Goal: Information Seeking & Learning: Compare options

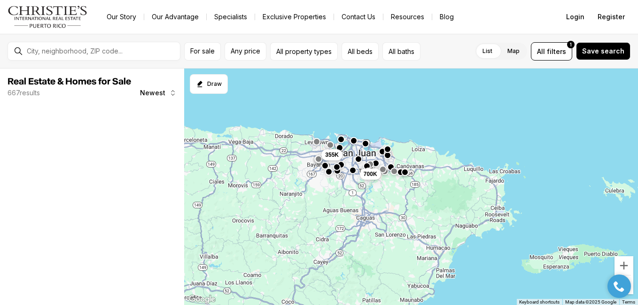
drag, startPoint x: 316, startPoint y: 205, endPoint x: 521, endPoint y: 177, distance: 207.3
click at [497, 183] on div "355K 700K" at bounding box center [411, 187] width 454 height 237
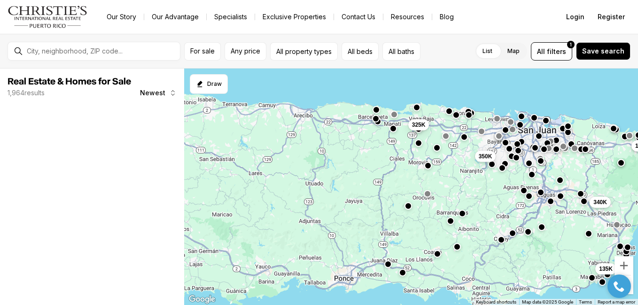
drag, startPoint x: 397, startPoint y: 186, endPoint x: 472, endPoint y: 182, distance: 75.3
click at [472, 182] on div "340K 135K 175K 350K 325K" at bounding box center [411, 187] width 454 height 237
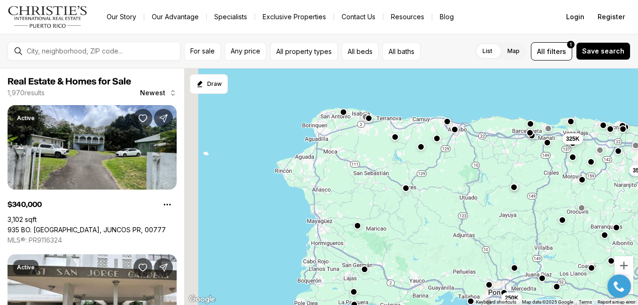
drag, startPoint x: 355, startPoint y: 171, endPoint x: 393, endPoint y: 156, distance: 41.4
click at [415, 208] on div "350K 325K 250K" at bounding box center [411, 187] width 454 height 237
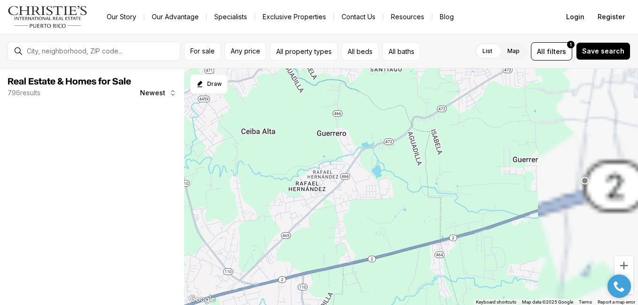
drag, startPoint x: 446, startPoint y: 124, endPoint x: 337, endPoint y: 199, distance: 132.7
click at [338, 199] on div at bounding box center [411, 187] width 454 height 237
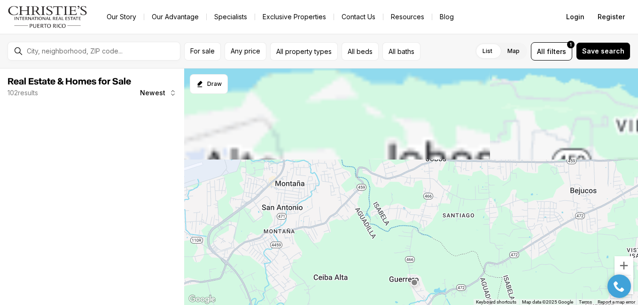
drag, startPoint x: 399, startPoint y: 156, endPoint x: 451, endPoint y: 263, distance: 118.9
click at [457, 268] on div at bounding box center [411, 187] width 454 height 237
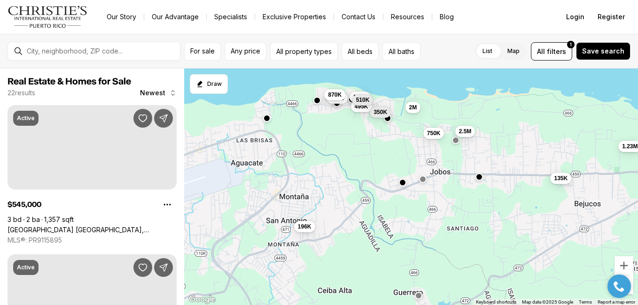
click at [317, 102] on button "button" at bounding box center [317, 101] width 8 height 8
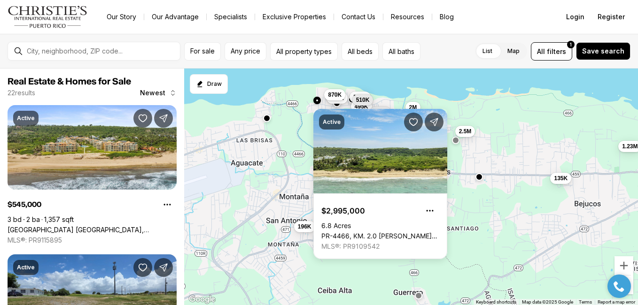
click at [411, 106] on div "Active $2,995,000 6.8 Acres PR-4466, KM. 2.0 [GEOGRAPHIC_DATA][PERSON_NAME], 00…" at bounding box center [380, 180] width 134 height 158
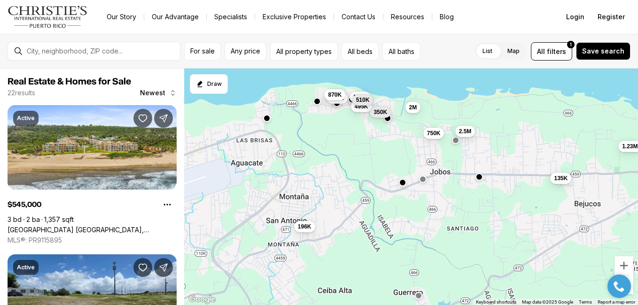
click at [411, 106] on span "2M" at bounding box center [413, 108] width 8 height 8
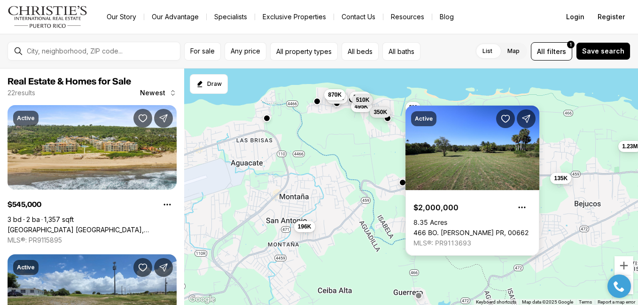
click at [411, 106] on div "Active $2,000,000 8.35 Acres 466 BO. [GEOGRAPHIC_DATA], 00662 MLS®: PR9113693" at bounding box center [472, 181] width 134 height 150
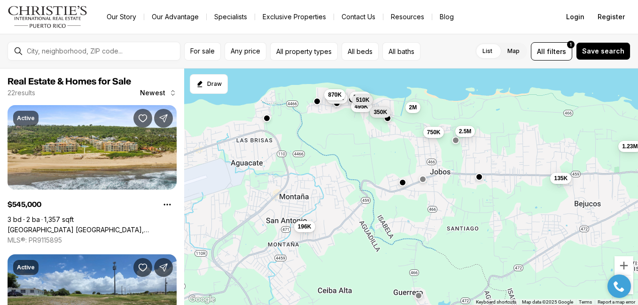
click at [440, 132] on span "750K" at bounding box center [434, 132] width 14 height 8
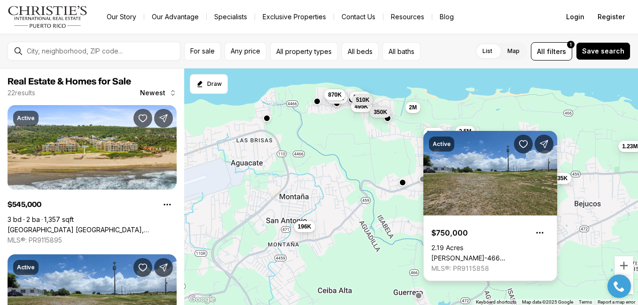
click at [438, 132] on div "Active $750,000 2.19 Acres [PERSON_NAME]-[GEOGRAPHIC_DATA], 00662 MLS®: PR91158…" at bounding box center [490, 206] width 134 height 150
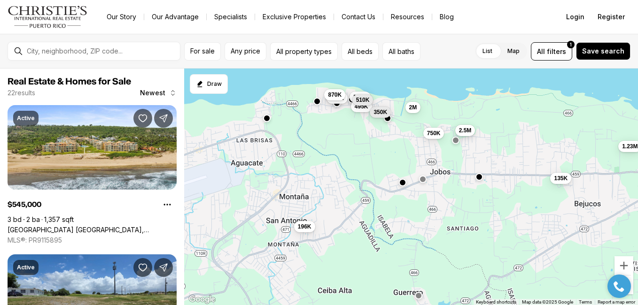
click at [469, 137] on div "2.5M" at bounding box center [465, 130] width 20 height 11
click at [465, 129] on span "2.5M" at bounding box center [465, 130] width 13 height 8
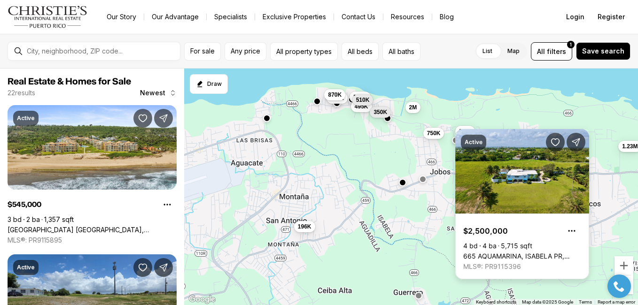
click at [465, 129] on div "Active $2,500,000 4 bd 4 ba 5,715 sqft [GEOGRAPHIC_DATA], 00662 MLS®: PR9115396" at bounding box center [522, 204] width 134 height 150
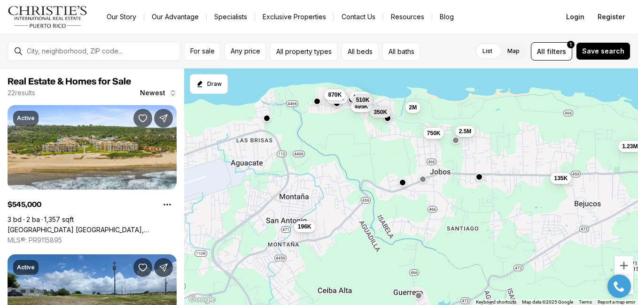
drag, startPoint x: 532, startPoint y: 113, endPoint x: 417, endPoint y: 121, distance: 115.9
click at [438, 121] on div "545K 750K 460K 870K 2.5M 135K 495K 350K 510K 196K 1.23M 2M" at bounding box center [411, 187] width 454 height 237
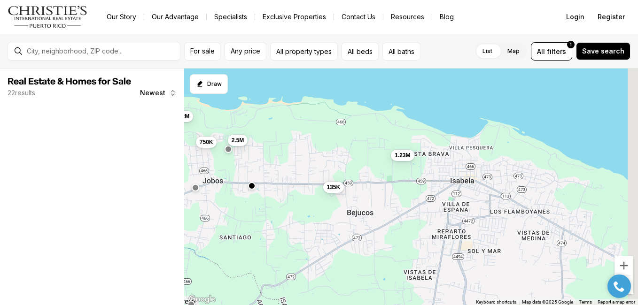
drag, startPoint x: 491, startPoint y: 129, endPoint x: 365, endPoint y: 100, distance: 129.1
click at [397, 112] on div "750K 2.5M 135K 1.23M 2M" at bounding box center [411, 187] width 454 height 237
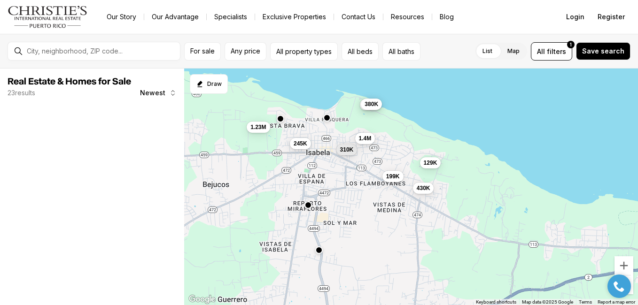
drag, startPoint x: 464, startPoint y: 156, endPoint x: 428, endPoint y: 125, distance: 47.0
click at [437, 133] on div "1.23M 310K 199K 1.4M 245K 410K 380K 430K 129K" at bounding box center [411, 187] width 454 height 237
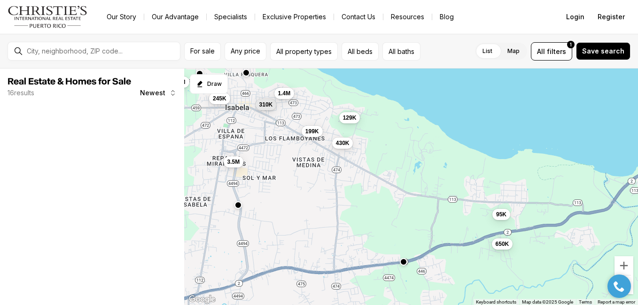
drag, startPoint x: 459, startPoint y: 149, endPoint x: 420, endPoint y: 148, distance: 39.0
click at [421, 148] on div "1.23M 310K 199K 1.4M 245K 430K 129K 3.5M 95K 650K" at bounding box center [411, 187] width 454 height 237
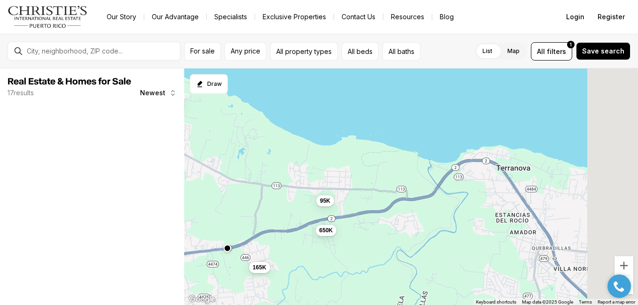
drag, startPoint x: 476, startPoint y: 175, endPoint x: 444, endPoint y: 165, distance: 34.3
click at [460, 171] on div "199K 430K 129K 95K 650K 165K" at bounding box center [411, 187] width 454 height 237
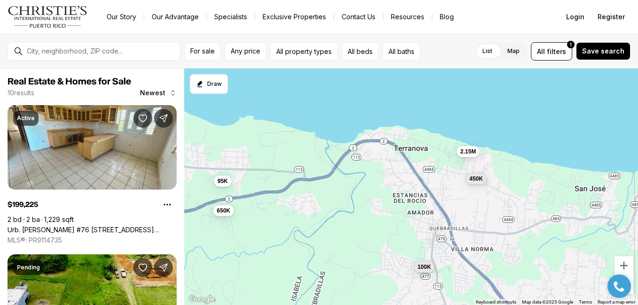
drag, startPoint x: 467, startPoint y: 169, endPoint x: 376, endPoint y: 156, distance: 92.1
click at [376, 156] on div "95K 650K 100K 450K 2.15M" at bounding box center [411, 187] width 454 height 237
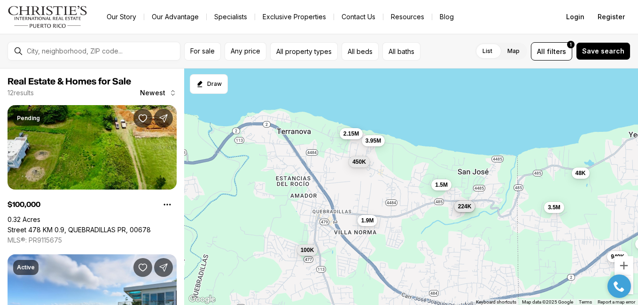
click at [351, 134] on span "2.15M" at bounding box center [351, 134] width 16 height 8
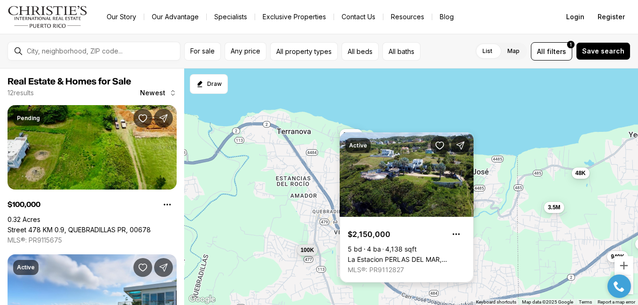
click at [370, 138] on div "Active $2,150,000 5 bd 4 ba 4,138 sqft [GEOGRAPHIC_DATA], 00678 MLS®: PR9112827" at bounding box center [407, 207] width 134 height 150
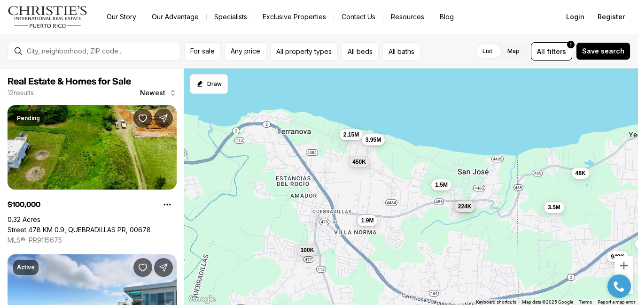
click at [372, 139] on span "3.95M" at bounding box center [374, 140] width 16 height 8
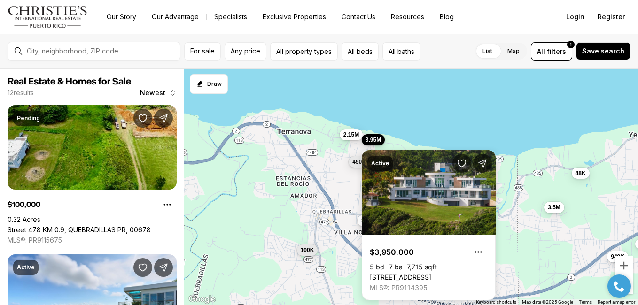
click at [371, 138] on span "3.95M" at bounding box center [374, 140] width 16 height 8
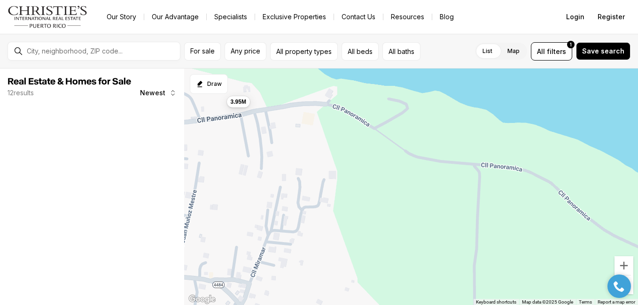
drag, startPoint x: 403, startPoint y: 154, endPoint x: 498, endPoint y: 184, distance: 99.1
click at [498, 184] on div "3.95M" at bounding box center [411, 187] width 454 height 237
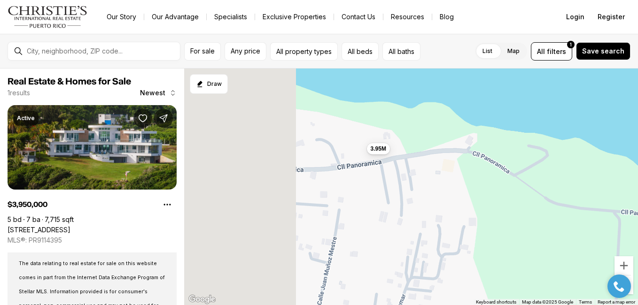
drag, startPoint x: 287, startPoint y: 122, endPoint x: 474, endPoint y: 189, distance: 199.1
click at [475, 189] on div "3.95M" at bounding box center [411, 187] width 454 height 237
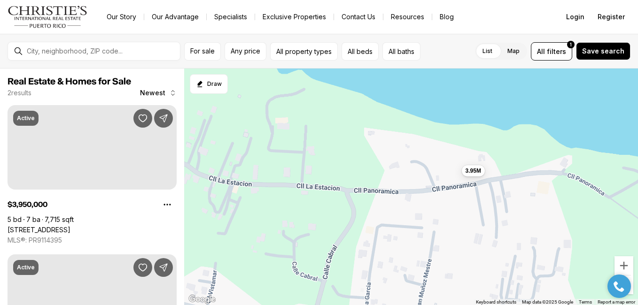
drag, startPoint x: 376, startPoint y: 173, endPoint x: 423, endPoint y: 173, distance: 47.0
click at [423, 173] on div "3.95M" at bounding box center [411, 187] width 454 height 237
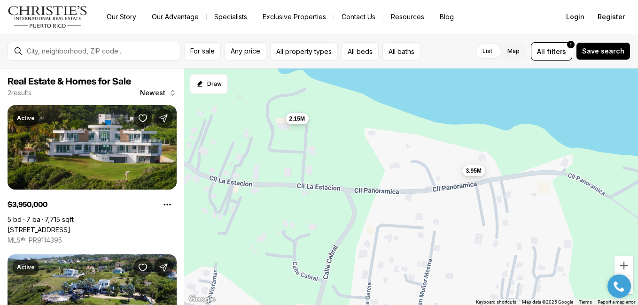
click at [293, 115] on span "2.15M" at bounding box center [297, 119] width 16 height 8
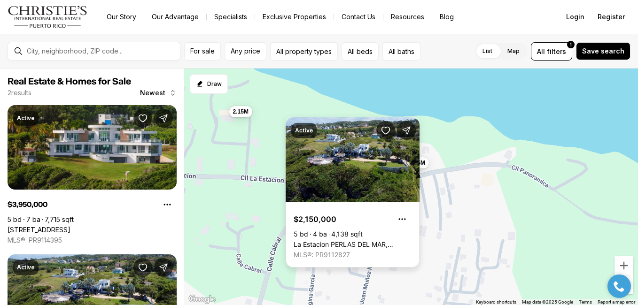
drag, startPoint x: 463, startPoint y: 123, endPoint x: 418, endPoint y: 113, distance: 46.2
click at [440, 118] on div "3.95M 2.15M" at bounding box center [411, 187] width 454 height 237
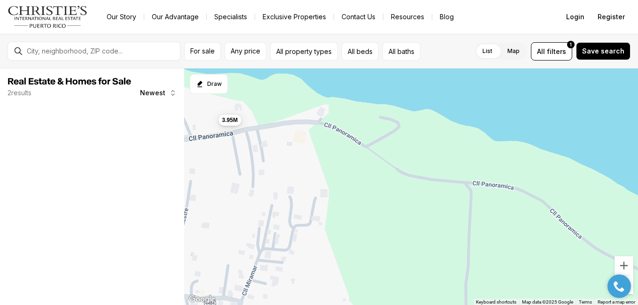
drag, startPoint x: 529, startPoint y: 155, endPoint x: 378, endPoint y: 106, distance: 158.7
click at [396, 113] on div "3.95M" at bounding box center [411, 187] width 454 height 237
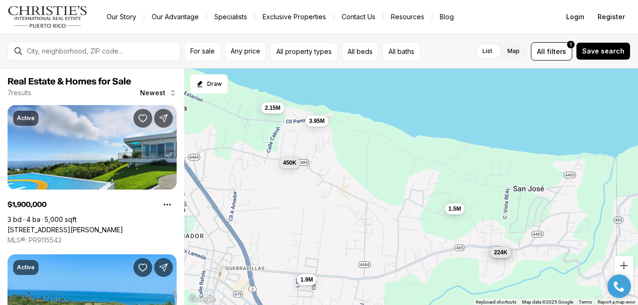
drag, startPoint x: 504, startPoint y: 151, endPoint x: 467, endPoint y: 158, distance: 37.7
click at [469, 158] on div "1.9M 1.5M 450K 3.95M 2.15M 289K 224K" at bounding box center [411, 187] width 454 height 237
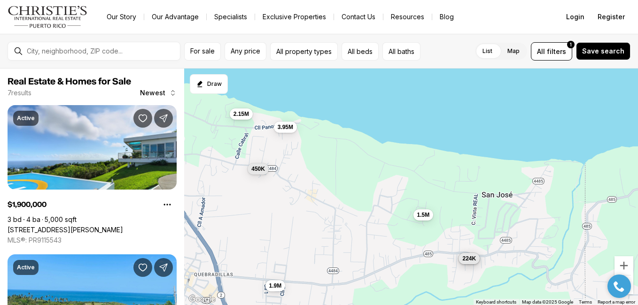
drag, startPoint x: 517, startPoint y: 172, endPoint x: 456, endPoint y: 179, distance: 61.5
click at [459, 179] on div "1.9M 1.5M 450K 3.95M 2.15M 289K 224K" at bounding box center [411, 187] width 454 height 237
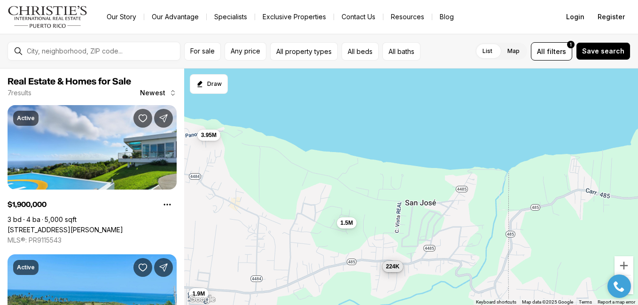
drag, startPoint x: 553, startPoint y: 173, endPoint x: 456, endPoint y: 178, distance: 96.9
click at [461, 178] on div "1.9M 1.5M 3.95M 289K 224K" at bounding box center [411, 187] width 454 height 237
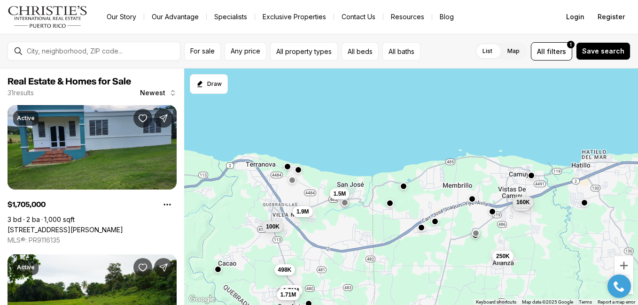
drag, startPoint x: 493, startPoint y: 168, endPoint x: 400, endPoint y: 175, distance: 93.3
click at [400, 175] on div "1.9M 1.5M 1.71M 1.71M 100K 85K 160K 250K 165K 250K 498K 95K" at bounding box center [411, 187] width 454 height 237
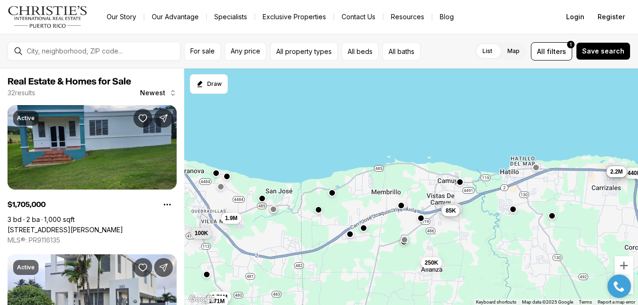
click at [449, 212] on span "85K" at bounding box center [450, 211] width 10 height 8
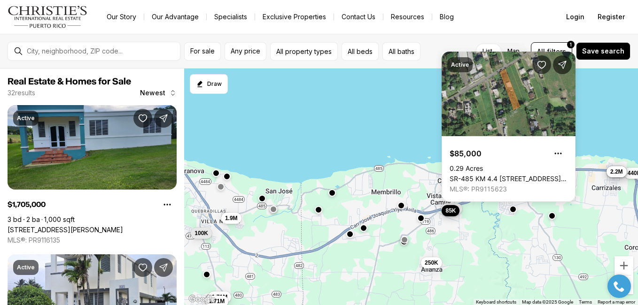
click at [448, 211] on span "85K" at bounding box center [450, 211] width 10 height 8
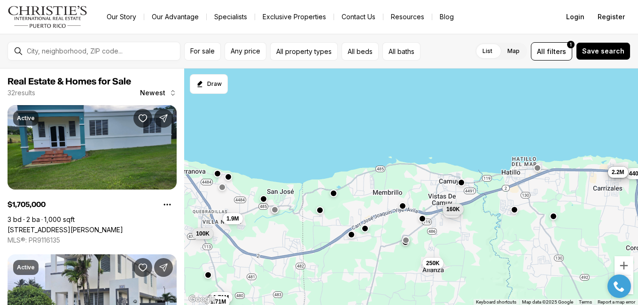
drag, startPoint x: 364, startPoint y: 192, endPoint x: 530, endPoint y: 187, distance: 166.9
click at [526, 187] on div "1.9M 1.71M 1.71M 100K 85K 160K 250K 440K 100K 4.5M 7.5M 2.2M" at bounding box center [411, 187] width 454 height 237
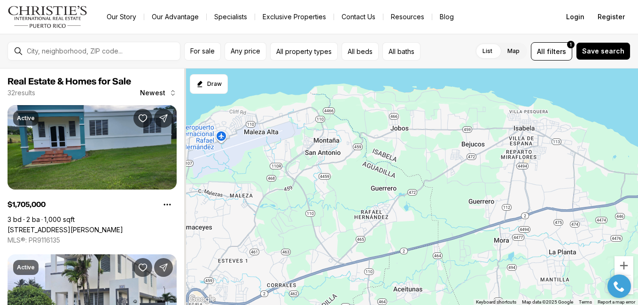
drag, startPoint x: 517, startPoint y: 198, endPoint x: 580, endPoint y: 200, distance: 63.0
click at [573, 199] on div at bounding box center [411, 187] width 454 height 237
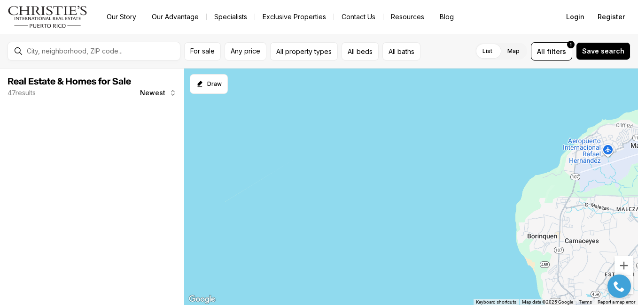
drag, startPoint x: 544, startPoint y: 202, endPoint x: 531, endPoint y: 184, distance: 21.9
click at [539, 194] on div at bounding box center [411, 187] width 454 height 237
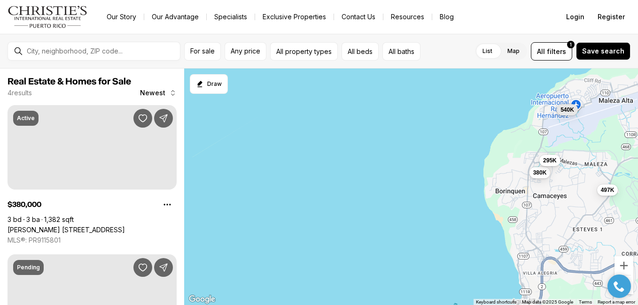
drag, startPoint x: 547, startPoint y: 229, endPoint x: 504, endPoint y: 169, distance: 74.7
click at [510, 179] on div "380K 540K 295K 497K" at bounding box center [411, 187] width 454 height 237
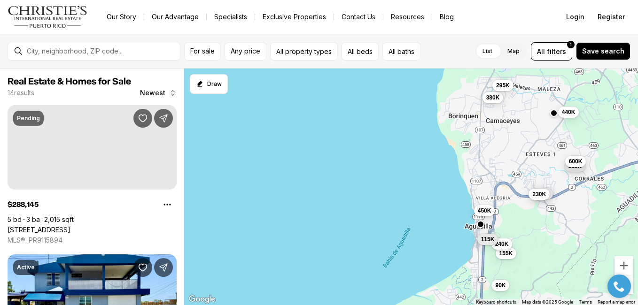
drag, startPoint x: 500, startPoint y: 171, endPoint x: 480, endPoint y: 74, distance: 98.9
click at [482, 84] on div "380K 295K 288K 230K 440K 110K 600K 450K 155K 240K 90K 115K" at bounding box center [411, 187] width 454 height 237
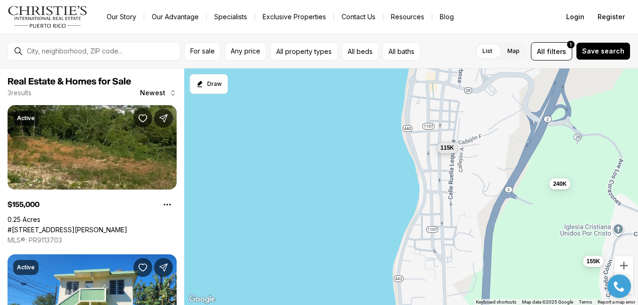
click at [447, 146] on span "115K" at bounding box center [448, 148] width 14 height 8
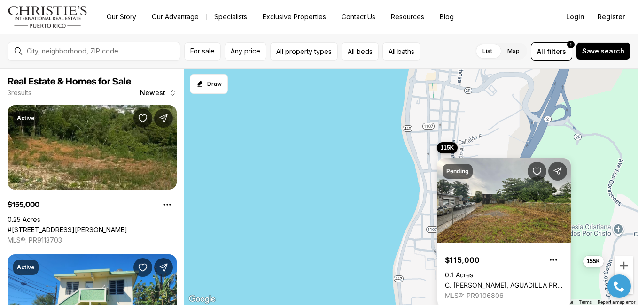
click at [446, 146] on span "115K" at bounding box center [448, 148] width 14 height 8
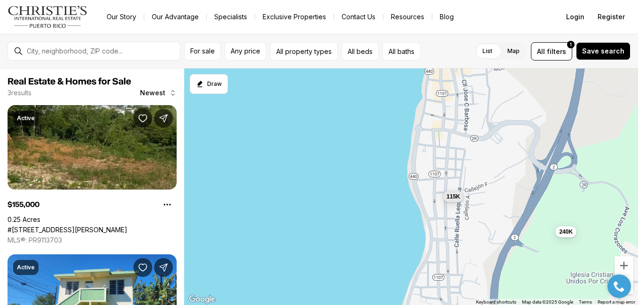
drag, startPoint x: 494, startPoint y: 117, endPoint x: 497, endPoint y: 175, distance: 58.8
click at [497, 173] on div "155K 240K 115K" at bounding box center [411, 187] width 454 height 237
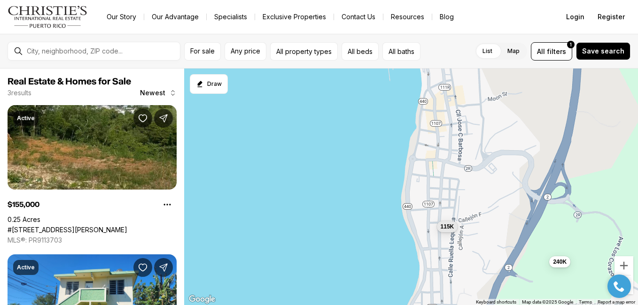
drag, startPoint x: 496, startPoint y: 183, endPoint x: 490, endPoint y: 206, distance: 23.9
click at [492, 208] on div "240K 115K" at bounding box center [411, 187] width 454 height 237
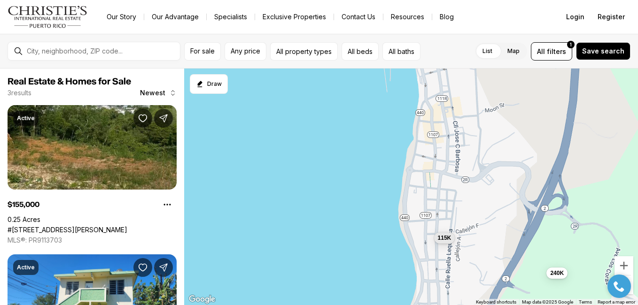
drag, startPoint x: 484, startPoint y: 176, endPoint x: 491, endPoint y: 223, distance: 47.0
click at [495, 226] on div "240K 115K" at bounding box center [411, 187] width 454 height 237
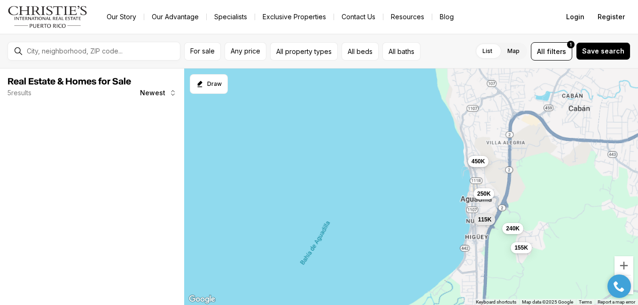
click at [481, 160] on span "450K" at bounding box center [479, 161] width 14 height 8
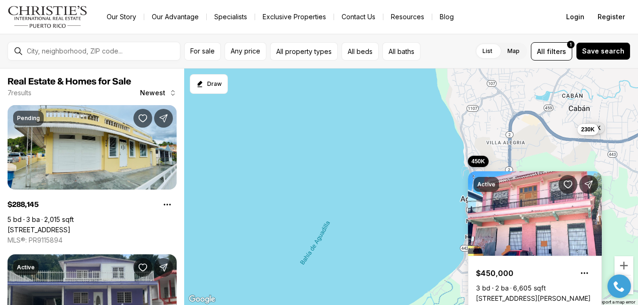
drag, startPoint x: 481, startPoint y: 160, endPoint x: 483, endPoint y: 171, distance: 12.1
click at [481, 160] on body "Go to: Homepage Our Story Our Advantage Specialists Exclusive Properties Contac…" at bounding box center [319, 152] width 638 height 305
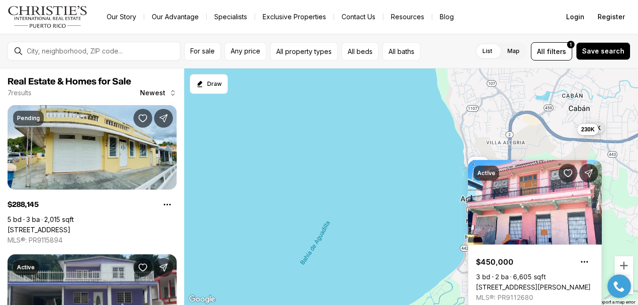
drag, startPoint x: 443, startPoint y: 205, endPoint x: 429, endPoint y: 147, distance: 60.1
click at [430, 158] on div "115K 240K 250K 155K 450K 288K 230K" at bounding box center [411, 187] width 454 height 237
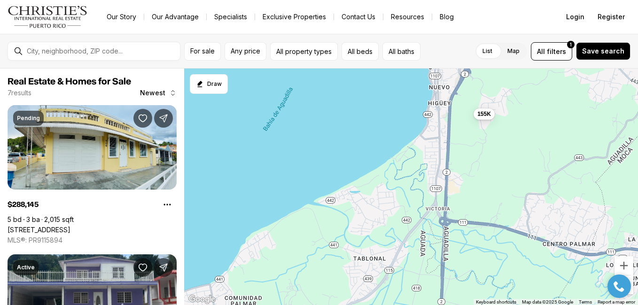
drag, startPoint x: 429, startPoint y: 146, endPoint x: 436, endPoint y: 178, distance: 32.9
click at [437, 177] on div "155K" at bounding box center [411, 187] width 454 height 237
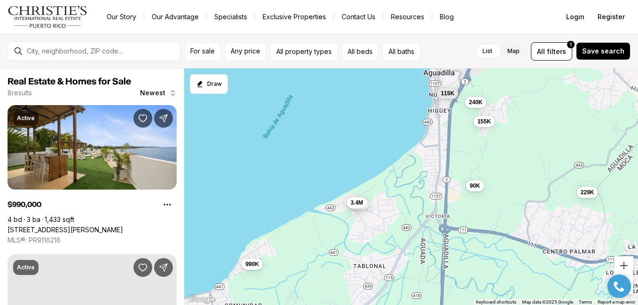
drag, startPoint x: 435, startPoint y: 178, endPoint x: 449, endPoint y: 147, distance: 33.6
click at [445, 156] on div "155K 240K 115K 990K 3.4M 90K 3.4M 229K" at bounding box center [411, 187] width 454 height 237
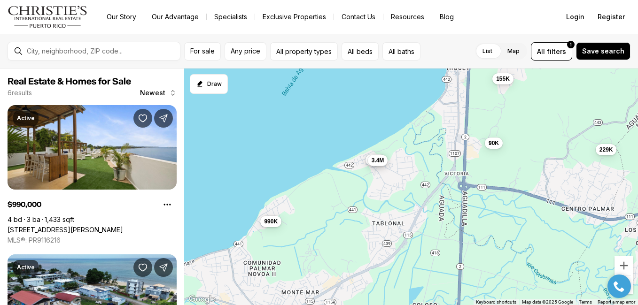
click at [374, 160] on span "3.4M" at bounding box center [378, 161] width 13 height 8
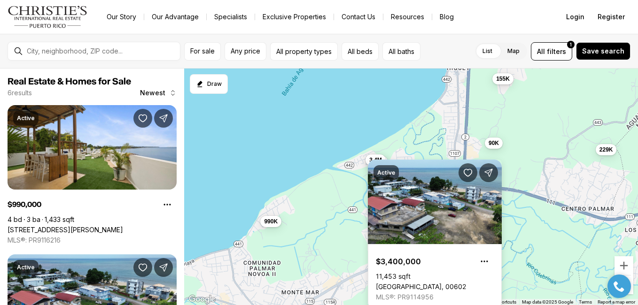
click at [374, 160] on div "Active $3,400,000 11,453 sqft [STREET_ADDRESS] MLS®: PR9114956" at bounding box center [435, 235] width 134 height 150
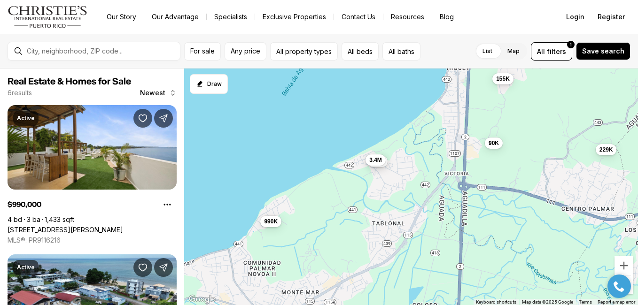
click at [388, 165] on div "3.4M" at bounding box center [378, 161] width 20 height 11
click at [388, 167] on div "3.4M" at bounding box center [378, 161] width 20 height 11
click at [388, 169] on div "155K 990K 3.4M 90K 3.4M 229K" at bounding box center [411, 187] width 454 height 237
click at [379, 162] on span "3.4M" at bounding box center [378, 161] width 13 height 8
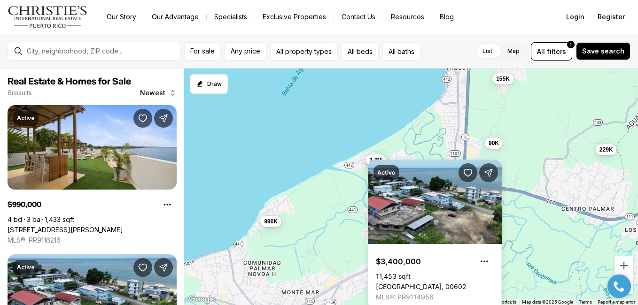
drag, startPoint x: 319, startPoint y: 221, endPoint x: 341, endPoint y: 207, distance: 26.2
click at [339, 209] on div "155K 990K 3.4M 90K 3.4M 229K" at bounding box center [411, 187] width 454 height 237
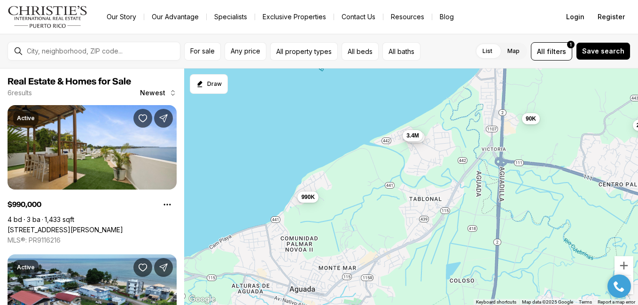
drag, startPoint x: 434, startPoint y: 164, endPoint x: 462, endPoint y: 151, distance: 30.9
click at [460, 153] on div "990K 3.4M 90K 3.4M 229K" at bounding box center [411, 187] width 454 height 237
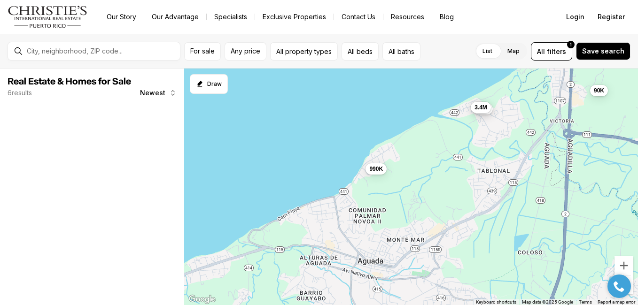
drag, startPoint x: 373, startPoint y: 228, endPoint x: 504, endPoint y: 125, distance: 167.0
click at [471, 143] on div "990K 3.4M 90K 3.4M 229K" at bounding box center [411, 187] width 454 height 237
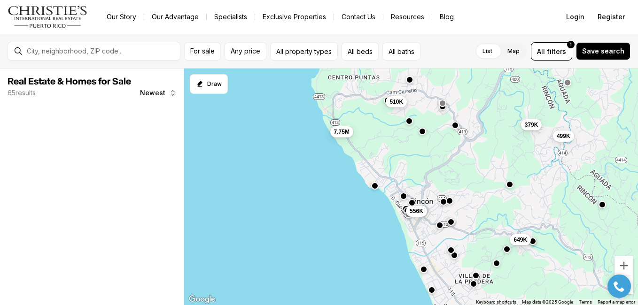
drag, startPoint x: 426, startPoint y: 139, endPoint x: 448, endPoint y: 168, distance: 36.8
click at [448, 168] on div "7.75M 556K 379K 499K 649K 510K" at bounding box center [411, 187] width 454 height 237
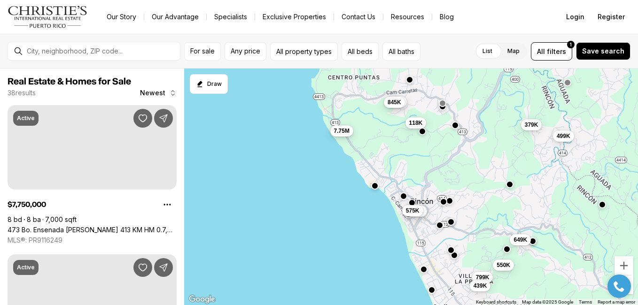
click at [343, 132] on span "7.75M" at bounding box center [342, 131] width 16 height 8
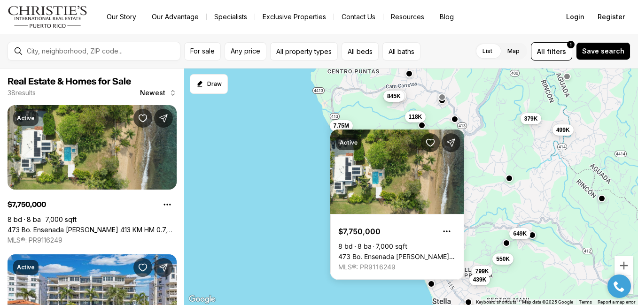
drag, startPoint x: 382, startPoint y: 122, endPoint x: 382, endPoint y: 111, distance: 10.8
click at [382, 111] on div "7.75M 556K 379K 499K 649K 510K 845K 575K 799K 439K 118K 550K" at bounding box center [411, 187] width 454 height 237
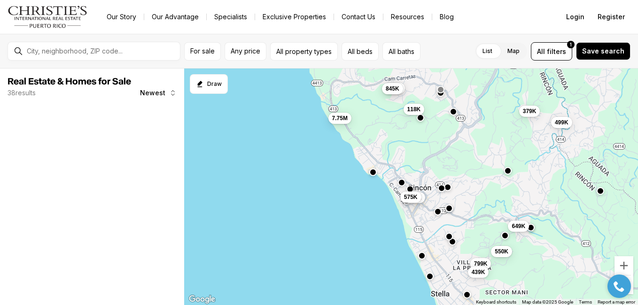
drag, startPoint x: 426, startPoint y: 148, endPoint x: 410, endPoint y: 120, distance: 32.6
click at [412, 125] on div "7.75M 556K 379K 499K 649K 510K 845K 575K 799K 439K 118K 550K" at bounding box center [411, 187] width 454 height 237
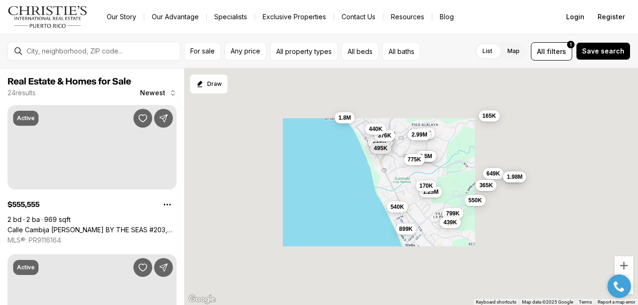
click at [435, 210] on div "556K 649K 575K 935K 799K 439K 550K 250K 9.5M 540K 899K 775K 1.8M 525K 1.98M 1.2…" at bounding box center [411, 187] width 454 height 237
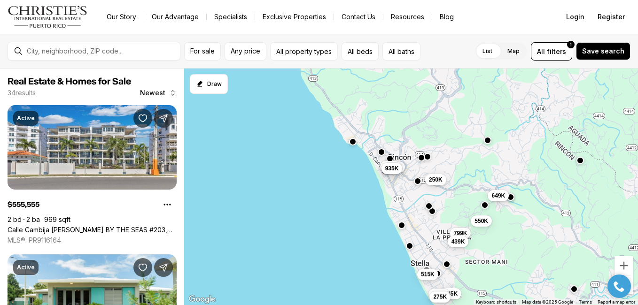
drag, startPoint x: 416, startPoint y: 173, endPoint x: 441, endPoint y: 217, distance: 49.9
click at [441, 217] on div "556K 649K 575K 935K 799K 439K 550K 250K 285K 515K 235K 275K" at bounding box center [411, 187] width 454 height 237
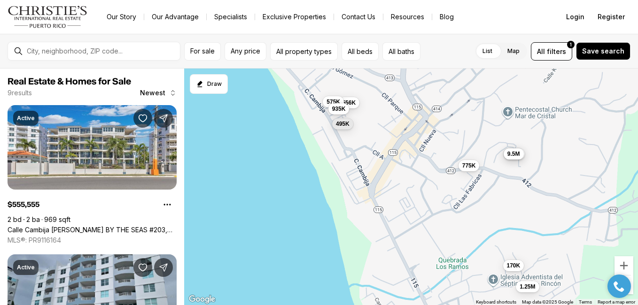
drag, startPoint x: 356, startPoint y: 135, endPoint x: 377, endPoint y: 62, distance: 75.8
click at [373, 78] on div "556K 575K 935K 250K 9.5M 775K 1.25M 495K 170K" at bounding box center [411, 187] width 454 height 237
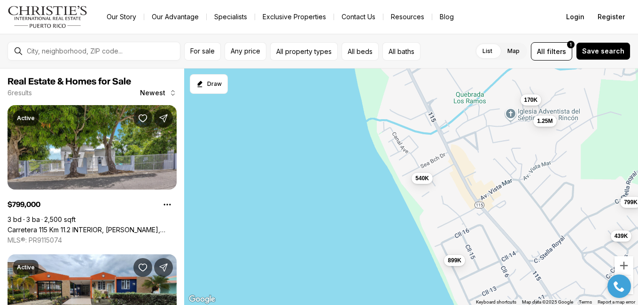
drag, startPoint x: 462, startPoint y: 171, endPoint x: 397, endPoint y: 109, distance: 89.7
click at [409, 124] on div "1.25M 170K 799K 439K 540K 899K" at bounding box center [411, 187] width 454 height 237
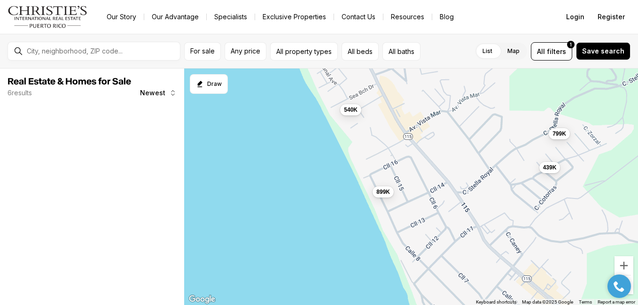
drag, startPoint x: 411, startPoint y: 204, endPoint x: 386, endPoint y: 115, distance: 92.7
click at [392, 137] on div "799K 439K 540K 899K" at bounding box center [411, 187] width 454 height 237
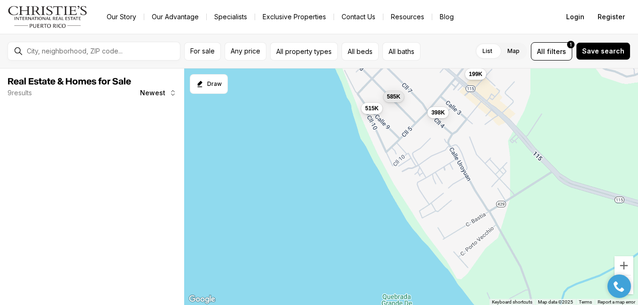
drag, startPoint x: 454, startPoint y: 227, endPoint x: 404, endPoint y: 125, distance: 114.1
click at [420, 153] on div "515K 199K 585K 398K" at bounding box center [411, 187] width 454 height 237
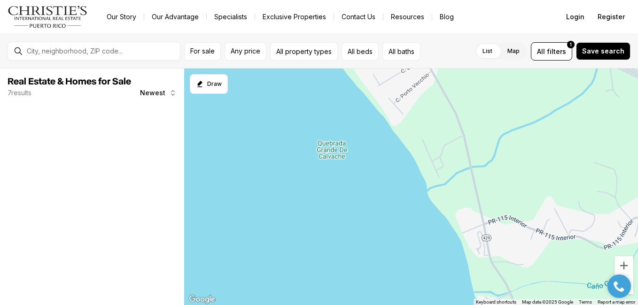
drag, startPoint x: 471, startPoint y: 239, endPoint x: 446, endPoint y: 167, distance: 76.5
click at [451, 177] on div at bounding box center [411, 187] width 454 height 237
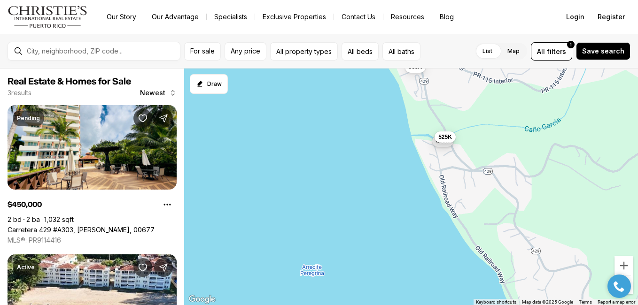
drag, startPoint x: 462, startPoint y: 185, endPoint x: 426, endPoint y: 144, distance: 54.9
click at [431, 148] on div "450K 565K 525K" at bounding box center [411, 187] width 454 height 237
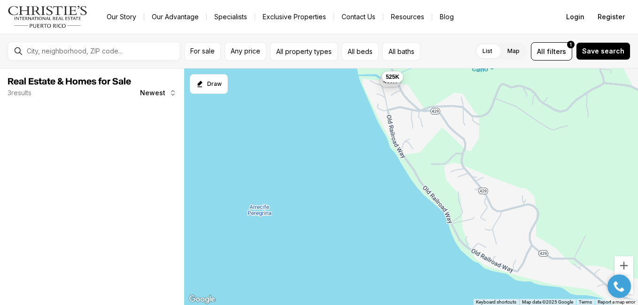
drag, startPoint x: 474, startPoint y: 218, endPoint x: 453, endPoint y: 196, distance: 30.3
click at [456, 201] on div "450K 525K" at bounding box center [411, 187] width 454 height 237
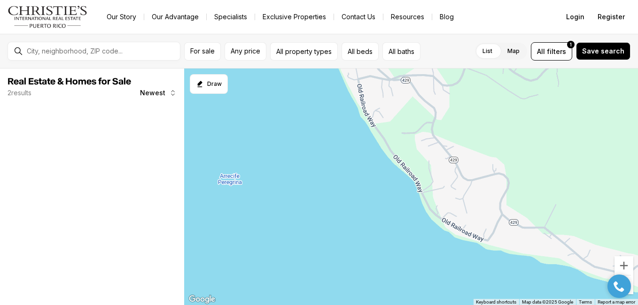
drag, startPoint x: 474, startPoint y: 210, endPoint x: 421, endPoint y: 164, distance: 70.9
click at [424, 167] on div at bounding box center [411, 187] width 454 height 237
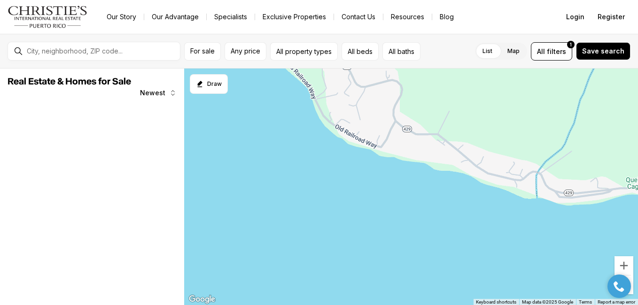
drag, startPoint x: 528, startPoint y: 192, endPoint x: 362, endPoint y: 159, distance: 168.5
click at [421, 173] on div at bounding box center [411, 187] width 454 height 237
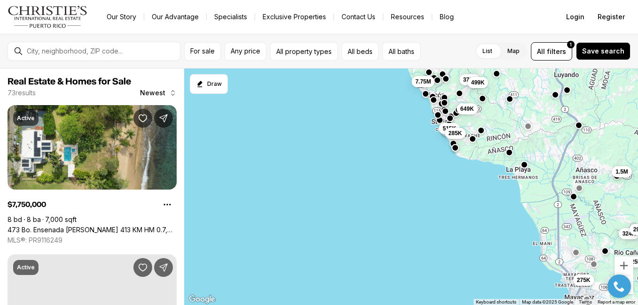
drag, startPoint x: 536, startPoint y: 229, endPoint x: 464, endPoint y: 176, distance: 89.3
click at [482, 190] on div "649K 379K 499K 275K 324K 1.5M 1.25M 293K 515K 7.75M 285K" at bounding box center [411, 187] width 454 height 237
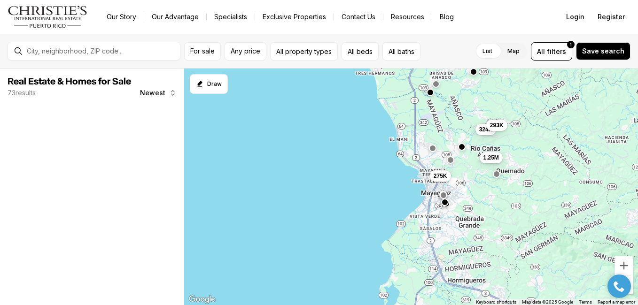
drag, startPoint x: 437, startPoint y: 241, endPoint x: 442, endPoint y: 188, distance: 52.8
click at [442, 205] on div "275K 324K 1.25M 293K" at bounding box center [411, 187] width 454 height 237
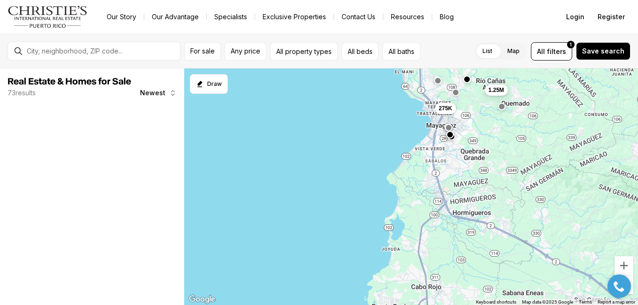
drag, startPoint x: 438, startPoint y: 231, endPoint x: 445, endPoint y: 160, distance: 71.3
click at [443, 168] on div "275K 1.25M" at bounding box center [411, 187] width 454 height 237
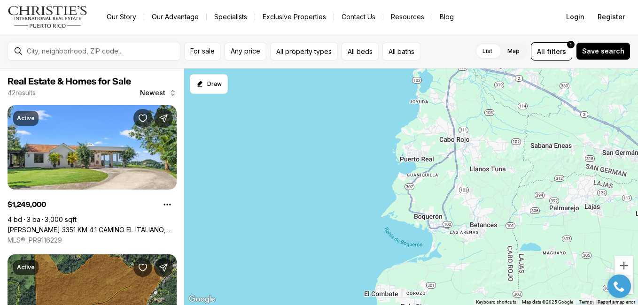
drag, startPoint x: 427, startPoint y: 140, endPoint x: 438, endPoint y: 194, distance: 54.8
click at [438, 194] on div at bounding box center [411, 187] width 454 height 237
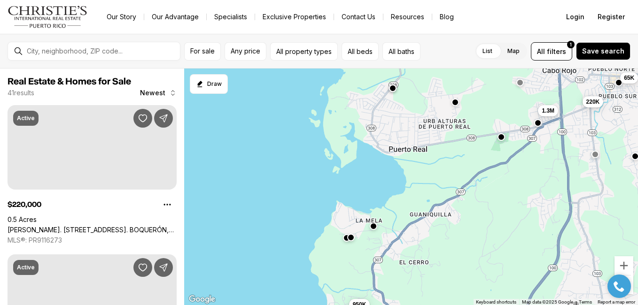
click at [460, 223] on div "220K 65K 1.3M 950K" at bounding box center [411, 187] width 454 height 237
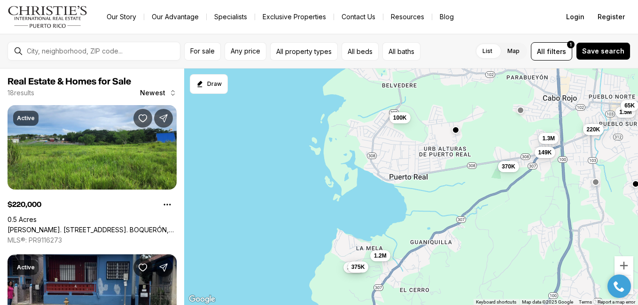
drag, startPoint x: 462, startPoint y: 148, endPoint x: 487, endPoint y: 240, distance: 95.3
click at [487, 239] on div "220K 1.5M 65K 370K 1.2M 1.3M 100K 149K 200K 375K" at bounding box center [411, 187] width 454 height 237
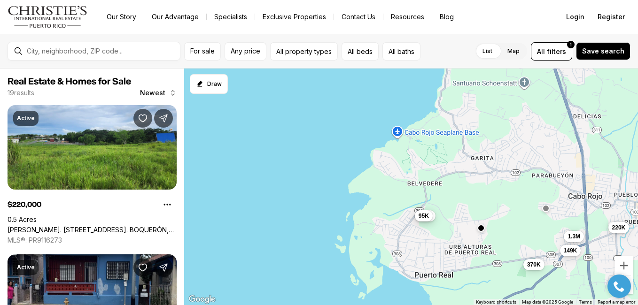
drag, startPoint x: 475, startPoint y: 185, endPoint x: 469, endPoint y: 249, distance: 64.1
click at [470, 249] on div "220K 370K 1.3M 100K 95K 149K" at bounding box center [411, 187] width 454 height 237
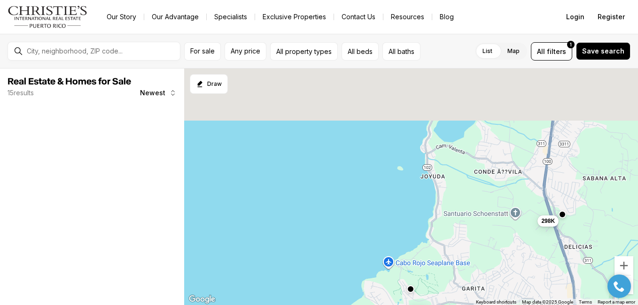
drag, startPoint x: 464, startPoint y: 217, endPoint x: 459, endPoint y: 240, distance: 23.6
click at [460, 240] on div "220K 300K 1.3M 975K 100K 95K 200K 940K 298K" at bounding box center [411, 187] width 454 height 237
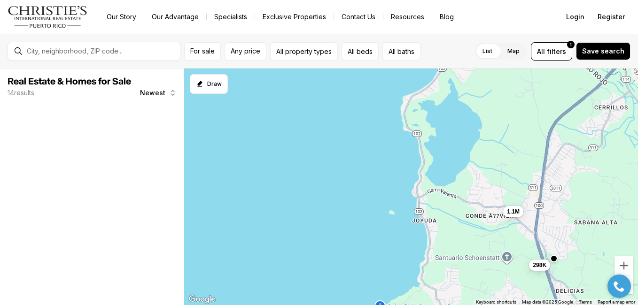
drag, startPoint x: 458, startPoint y: 240, endPoint x: 454, endPoint y: 152, distance: 88.4
click at [456, 163] on div "298K 1.1M" at bounding box center [411, 187] width 454 height 237
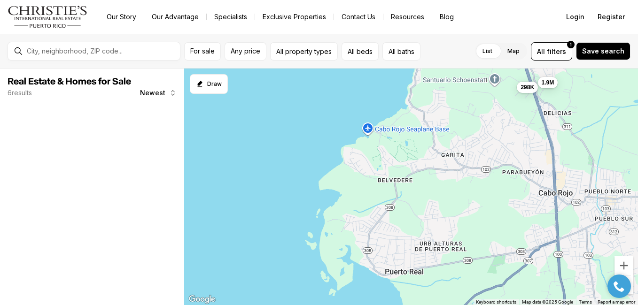
drag, startPoint x: 449, startPoint y: 199, endPoint x: 447, endPoint y: 129, distance: 69.6
click at [445, 150] on div "298K 1.9M" at bounding box center [411, 187] width 454 height 237
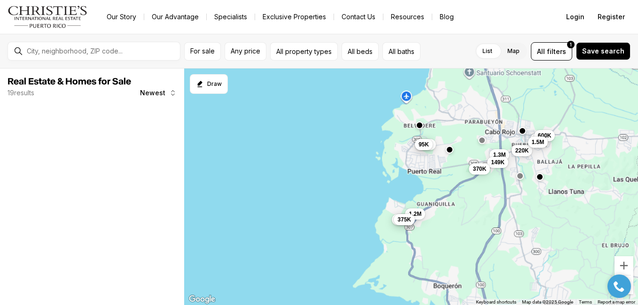
drag, startPoint x: 443, startPoint y: 222, endPoint x: 439, endPoint y: 152, distance: 69.6
click at [440, 167] on div "220K 65K 1.3M 100K 95K 149K 600K 370K 1.5M 200K 1.2M 375K" at bounding box center [411, 187] width 454 height 237
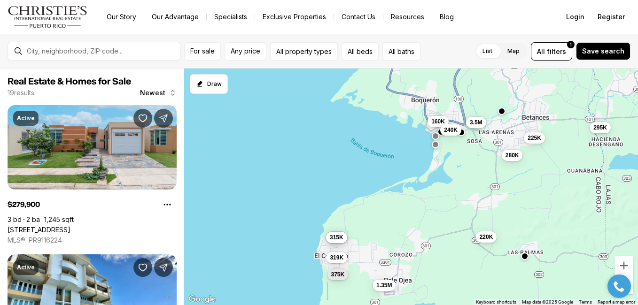
drag, startPoint x: 442, startPoint y: 121, endPoint x: 426, endPoint y: 164, distance: 45.2
click at [427, 164] on div "3.5M 160K 280K 249K 315K 240K 220K 1.35M 319K 375K 295K 225K" at bounding box center [411, 187] width 454 height 237
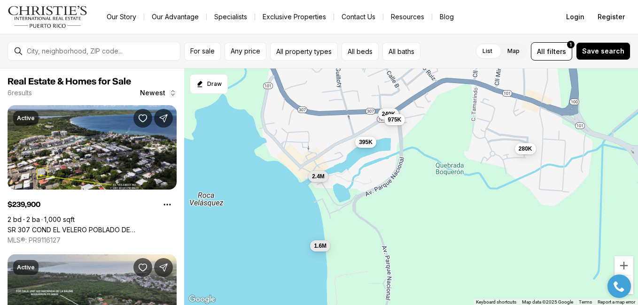
click at [365, 144] on span "395K" at bounding box center [366, 143] width 14 height 8
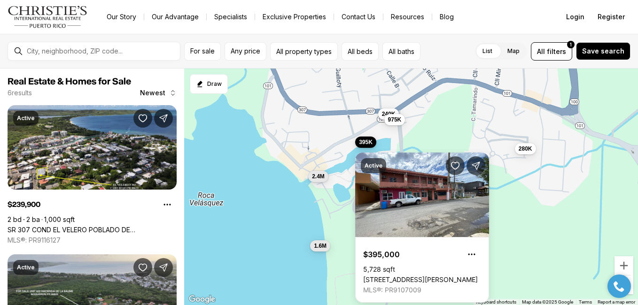
click at [365, 140] on span "395K" at bounding box center [366, 143] width 14 height 8
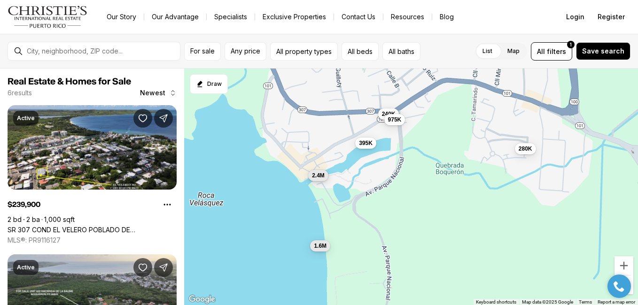
click at [316, 175] on span "2.4M" at bounding box center [318, 176] width 13 height 8
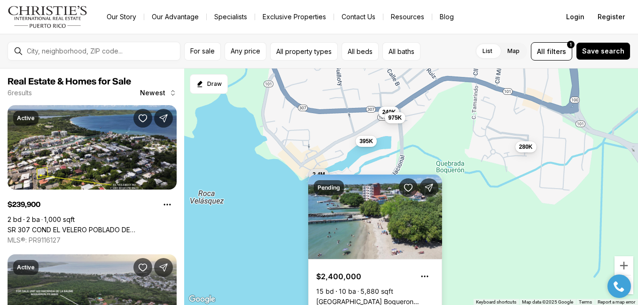
drag, startPoint x: 285, startPoint y: 230, endPoint x: 288, endPoint y: 173, distance: 56.5
click at [288, 175] on div "240K 975K 280K 1.6M 395K 2.4M" at bounding box center [411, 187] width 454 height 237
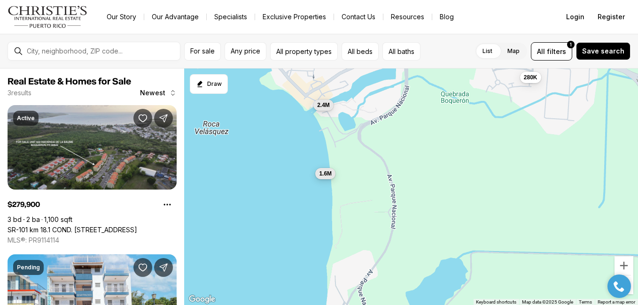
click at [322, 174] on span "1.6M" at bounding box center [325, 174] width 13 height 8
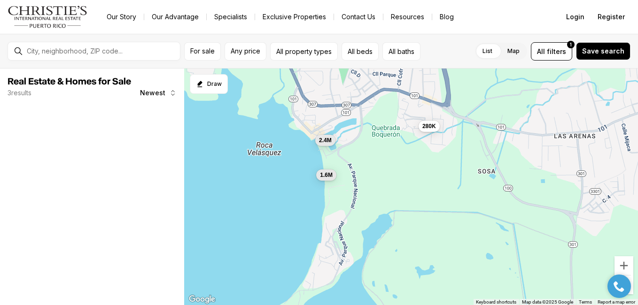
drag, startPoint x: 343, startPoint y: 169, endPoint x: 346, endPoint y: 160, distance: 9.5
click at [345, 164] on div "280K 1.6M 2.4M" at bounding box center [411, 187] width 454 height 237
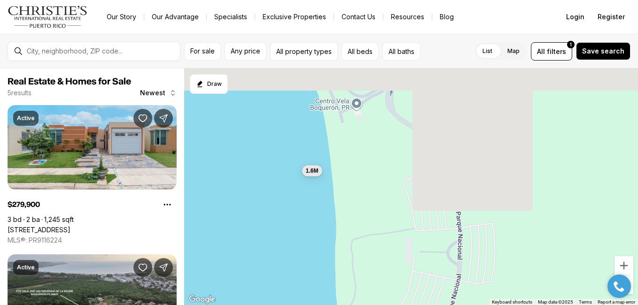
drag, startPoint x: 344, startPoint y: 141, endPoint x: 397, endPoint y: 235, distance: 107.3
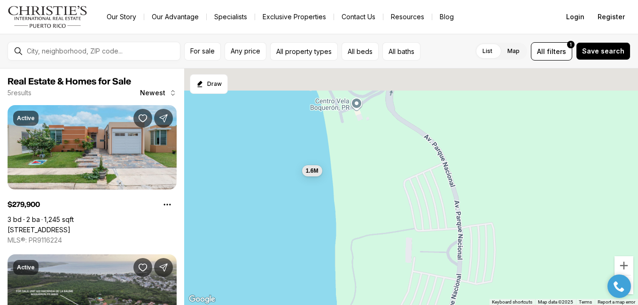
click at [398, 235] on div "1.6M" at bounding box center [411, 187] width 454 height 237
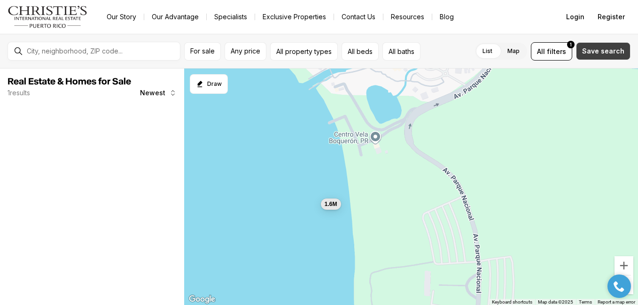
click at [586, 50] on span "Save search" at bounding box center [603, 51] width 42 height 8
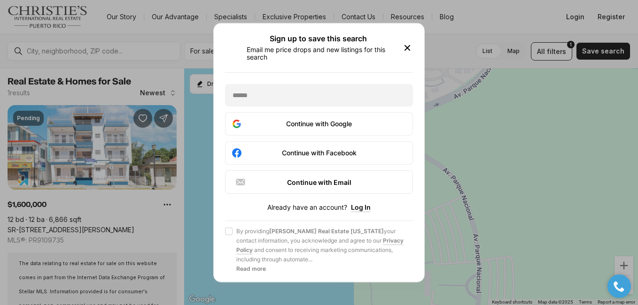
click at [412, 39] on div "Sign up to save this search Email me price drops and new listings for this sear…" at bounding box center [319, 48] width 188 height 26
click at [410, 47] on icon "button" at bounding box center [407, 47] width 11 height 11
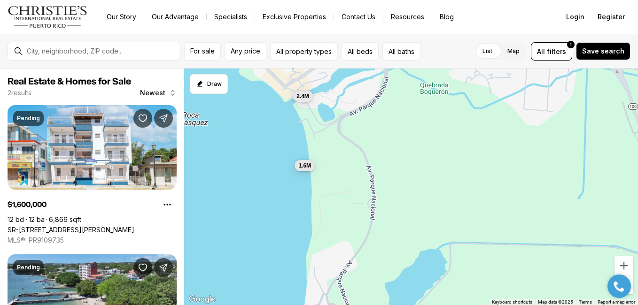
click at [515, 51] on label "Map" at bounding box center [513, 51] width 27 height 17
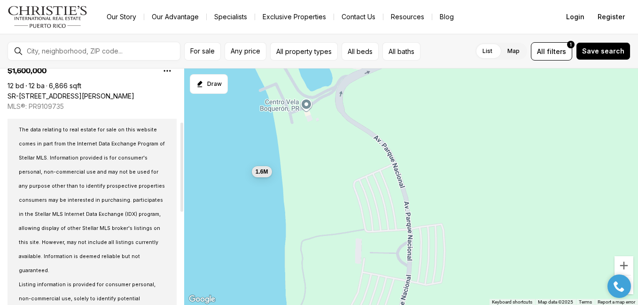
scroll to position [141, 0]
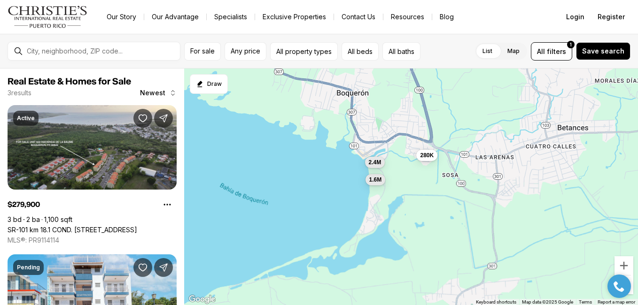
drag, startPoint x: 435, startPoint y: 231, endPoint x: 445, endPoint y: 190, distance: 42.7
click at [438, 214] on div "1.6M 280K 2.4M" at bounding box center [411, 187] width 454 height 237
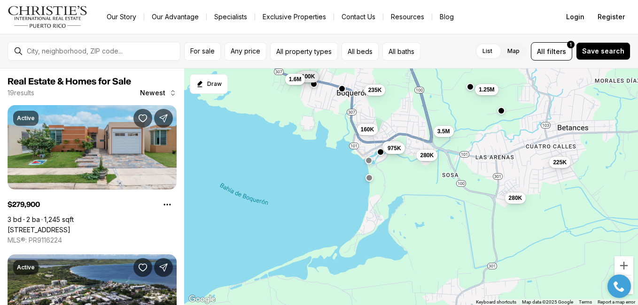
drag, startPoint x: 390, startPoint y: 260, endPoint x: 447, endPoint y: 149, distance: 124.2
click at [432, 190] on div "280K 280K 240K 235K 3.5M 1.05M 160K 100K 225K 1.25M 1.6M 975K" at bounding box center [411, 187] width 454 height 237
drag, startPoint x: 339, startPoint y: 239, endPoint x: 386, endPoint y: 169, distance: 84.3
click at [378, 182] on div "280K 280K 240K 235K 3.5M 1.05M 160K 100K 225K 1.25M 1.6M 975K" at bounding box center [411, 187] width 454 height 237
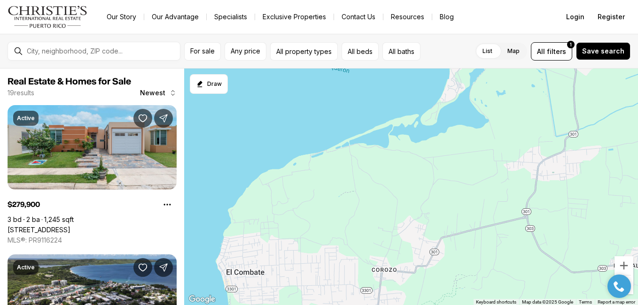
drag, startPoint x: 408, startPoint y: 194, endPoint x: 399, endPoint y: 127, distance: 66.8
click at [403, 157] on div at bounding box center [411, 187] width 454 height 237
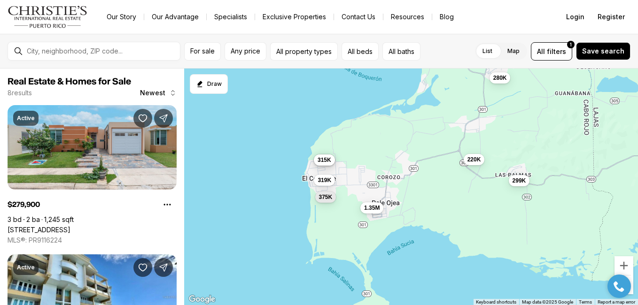
drag, startPoint x: 384, startPoint y: 206, endPoint x: 374, endPoint y: 177, distance: 30.8
click at [378, 202] on div "1.35M" at bounding box center [371, 207] width 23 height 11
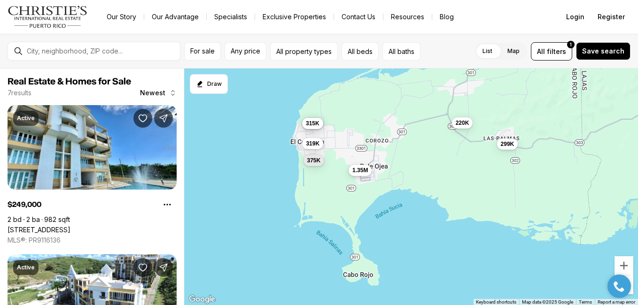
click at [355, 171] on span "1.35M" at bounding box center [360, 170] width 16 height 8
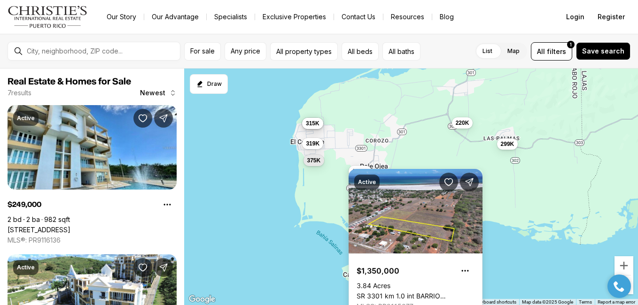
click at [354, 171] on div "Active $1,350,000 3.84 Acres SR 3301 km 1.0 int BARRIO [GEOGRAPHIC_DATA] SECTOR…" at bounding box center [416, 244] width 134 height 150
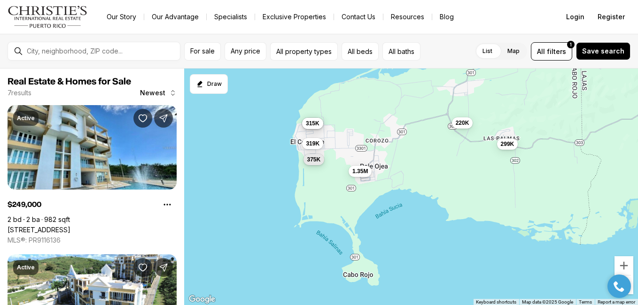
click at [314, 162] on span "375K" at bounding box center [314, 160] width 14 height 8
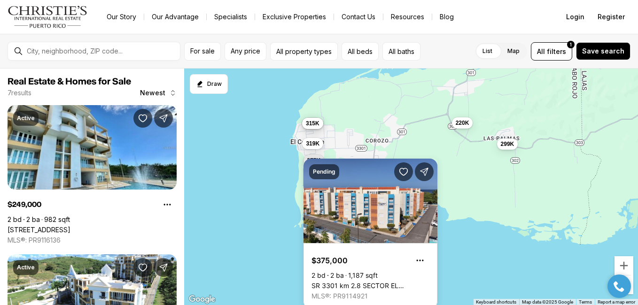
click at [314, 162] on div "Pending $375,000 2 bd 2 ba 1,187 sqft SR 3301 km 2.8 SECTOR EL COMBATE [GEOGRAP…" at bounding box center [371, 234] width 134 height 150
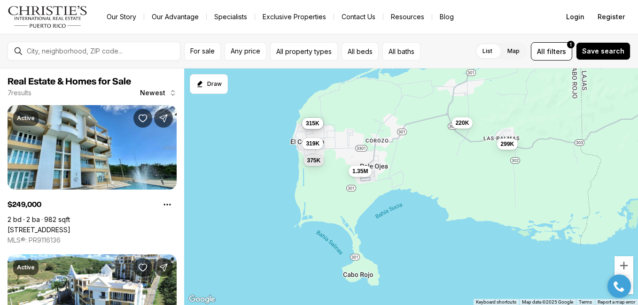
click at [304, 136] on div "249K 315K 220K 319K 375K 299K 1.35M" at bounding box center [411, 187] width 454 height 237
click at [305, 143] on button "319K" at bounding box center [312, 142] width 21 height 11
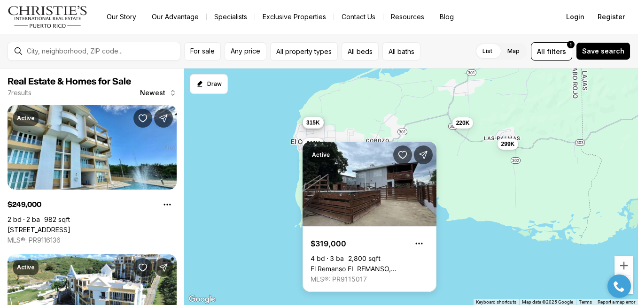
click at [311, 126] on span "315K" at bounding box center [313, 123] width 14 height 8
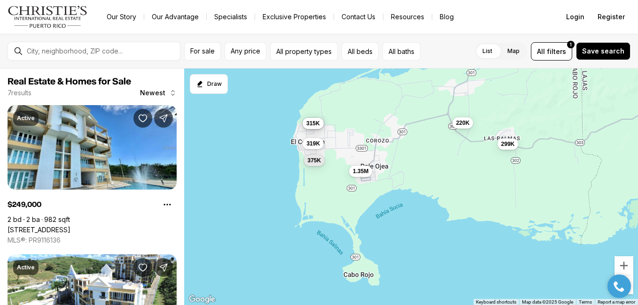
drag, startPoint x: 490, startPoint y: 206, endPoint x: 351, endPoint y: 176, distance: 142.2
click at [381, 187] on div "249K 315K 220K 319K 375K 299K 1.35M" at bounding box center [411, 187] width 454 height 237
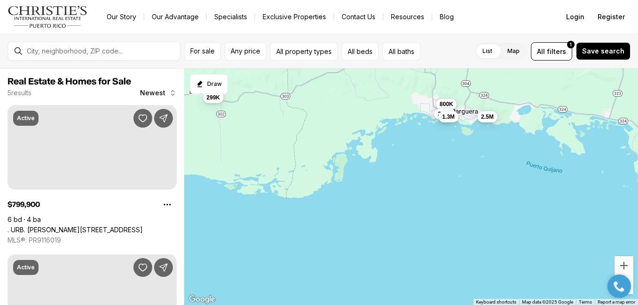
drag, startPoint x: 409, startPoint y: 147, endPoint x: 348, endPoint y: 186, distance: 72.2
click at [360, 181] on div "299K 800K 289K 1.3M 2.5M" at bounding box center [411, 187] width 454 height 237
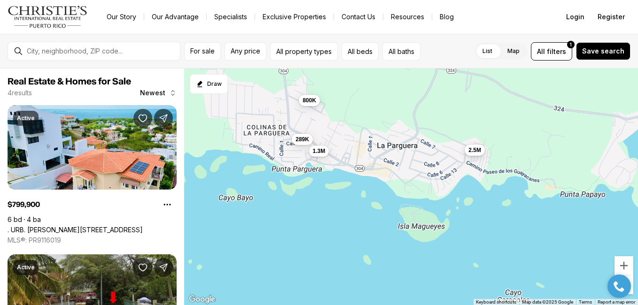
click at [479, 153] on span "2.5M" at bounding box center [474, 150] width 13 height 8
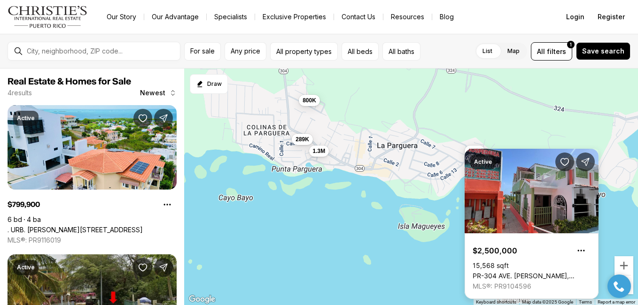
click at [477, 153] on div "Active $2,500,000 15,568 sqft PR-[STREET_ADDRESS] [PERSON_NAME], [PERSON_NAME][…" at bounding box center [532, 224] width 134 height 150
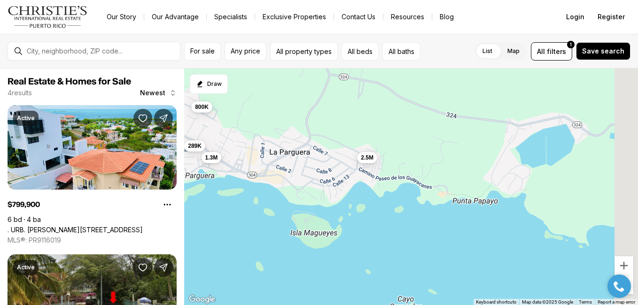
drag, startPoint x: 524, startPoint y: 194, endPoint x: 326, endPoint y: 202, distance: 198.4
click at [365, 203] on div "800K 289K 1.3M 2.5M" at bounding box center [411, 187] width 454 height 237
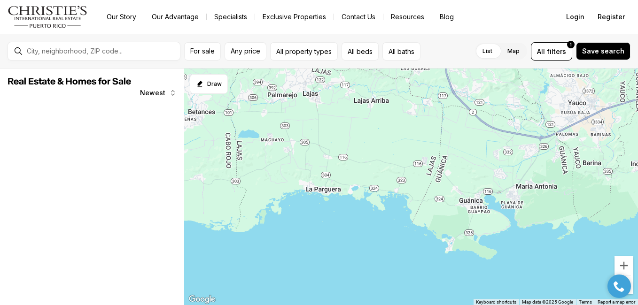
drag, startPoint x: 520, startPoint y: 244, endPoint x: 427, endPoint y: 204, distance: 101.1
click at [493, 241] on div at bounding box center [411, 187] width 454 height 237
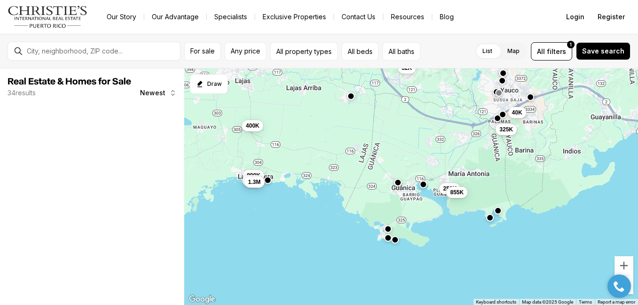
drag, startPoint x: 460, startPoint y: 224, endPoint x: 433, endPoint y: 215, distance: 28.7
click at [434, 216] on div "400K 800K 250K 325K 40K 289K 1.3M 32K 855K" at bounding box center [411, 187] width 454 height 237
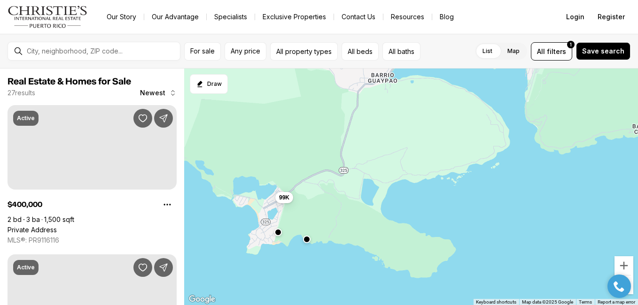
drag, startPoint x: 402, startPoint y: 228, endPoint x: 458, endPoint y: 183, distance: 71.2
click at [452, 187] on div "99K" at bounding box center [411, 187] width 454 height 237
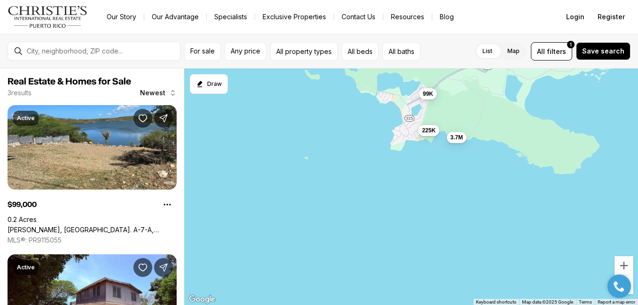
drag, startPoint x: 458, startPoint y: 182, endPoint x: 455, endPoint y: 231, distance: 48.5
click at [455, 231] on div "99K 225K 3.7M" at bounding box center [411, 187] width 454 height 237
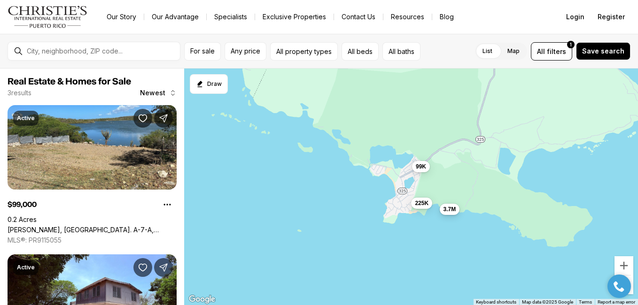
click at [449, 208] on span "3.7M" at bounding box center [450, 210] width 13 height 8
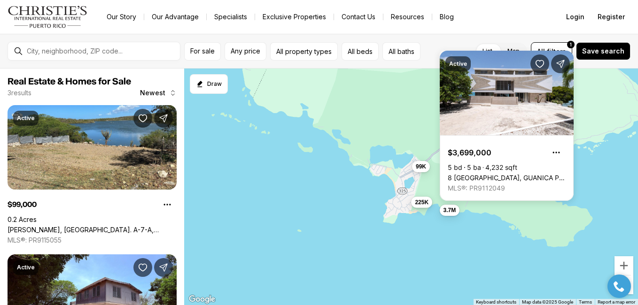
click at [418, 202] on span "225K" at bounding box center [422, 202] width 14 height 8
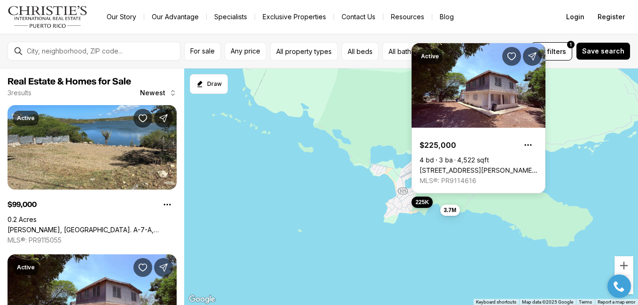
click at [418, 202] on span "225K" at bounding box center [422, 202] width 14 height 8
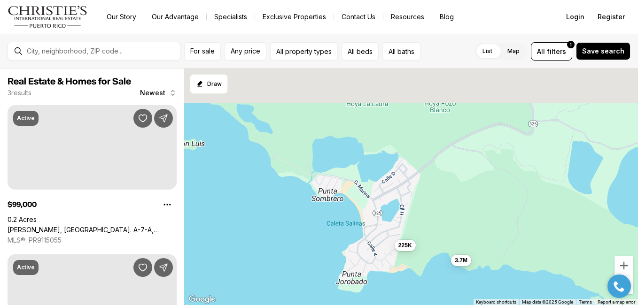
drag, startPoint x: 534, startPoint y: 230, endPoint x: 497, endPoint y: 326, distance: 102.8
click at [497, 305] on html "Go to: Homepage Our Story Our Advantage Specialists Exclusive Properties Contac…" at bounding box center [319, 152] width 638 height 305
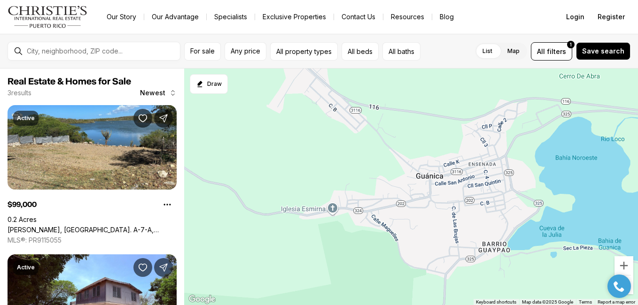
drag, startPoint x: 452, startPoint y: 189, endPoint x: 488, endPoint y: 326, distance: 141.3
click at [488, 305] on html "Go to: Homepage Our Story Our Advantage Specialists Exclusive Properties Contac…" at bounding box center [319, 152] width 638 height 305
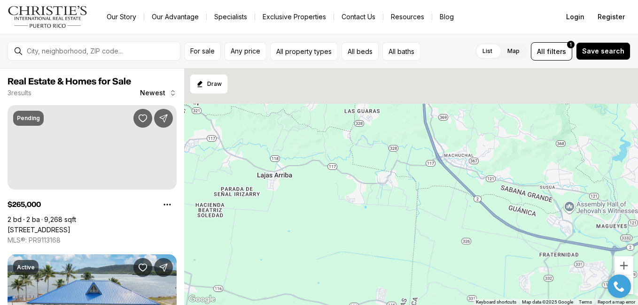
drag, startPoint x: 444, startPoint y: 251, endPoint x: 453, endPoint y: 321, distance: 70.6
click at [453, 305] on html "Go to: Homepage Our Story Our Advantage Specialists Exclusive Properties Contac…" at bounding box center [319, 152] width 638 height 305
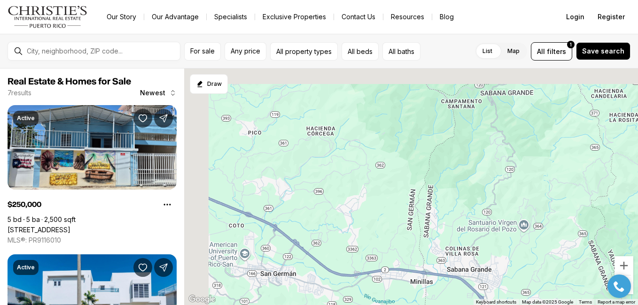
drag, startPoint x: 438, startPoint y: 191, endPoint x: 498, endPoint y: 326, distance: 147.0
click at [498, 305] on html "Go to: Homepage Our Story Our Advantage Specialists Exclusive Properties Contac…" at bounding box center [319, 152] width 638 height 305
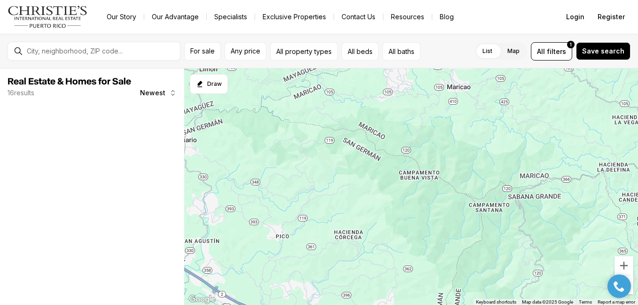
drag, startPoint x: 470, startPoint y: 218, endPoint x: 499, endPoint y: 326, distance: 110.9
click at [499, 305] on html "Go to: Homepage Our Story Our Advantage Specialists Exclusive Properties Contac…" at bounding box center [319, 152] width 638 height 305
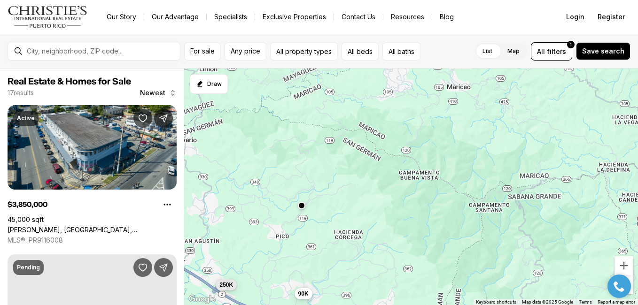
drag, startPoint x: 427, startPoint y: 180, endPoint x: 474, endPoint y: 326, distance: 152.7
click at [474, 305] on html "Go to: Homepage Our Story Our Advantage Specialists Exclusive Properties Contac…" at bounding box center [319, 152] width 638 height 305
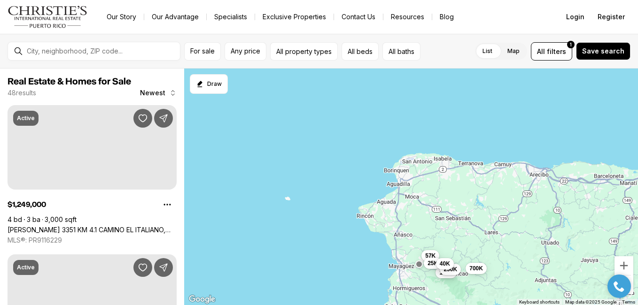
drag, startPoint x: 484, startPoint y: 199, endPoint x: 424, endPoint y: 203, distance: 59.8
click at [432, 203] on div "160K 57K 25K 250K 40K 700K" at bounding box center [411, 187] width 454 height 237
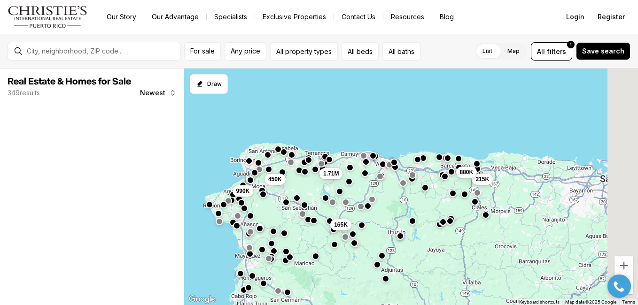
drag, startPoint x: 623, startPoint y: 197, endPoint x: 486, endPoint y: 176, distance: 138.4
click at [501, 179] on div "165K 1.71M 215K 880K 450K 990K" at bounding box center [411, 187] width 454 height 237
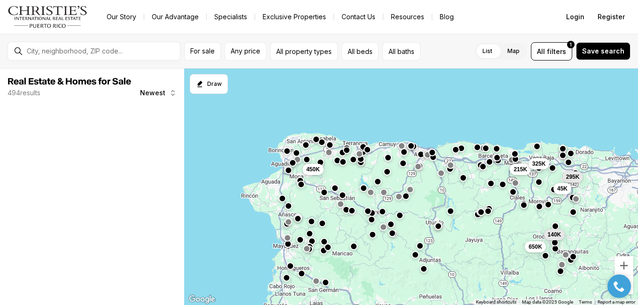
drag, startPoint x: 352, startPoint y: 179, endPoint x: 460, endPoint y: 186, distance: 108.3
click at [460, 186] on div "215K 450K 295K 45K 140K 650K 325K" at bounding box center [411, 187] width 454 height 237
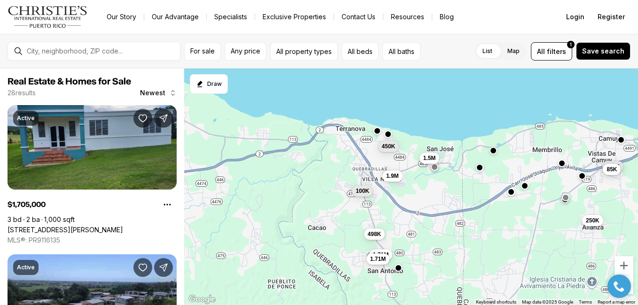
drag, startPoint x: 512, startPoint y: 120, endPoint x: 639, endPoint y: 179, distance: 140.0
click at [638, 179] on html "Go to: Homepage Our Story Our Advantage Specialists Exclusive Properties Contac…" at bounding box center [319, 152] width 638 height 305
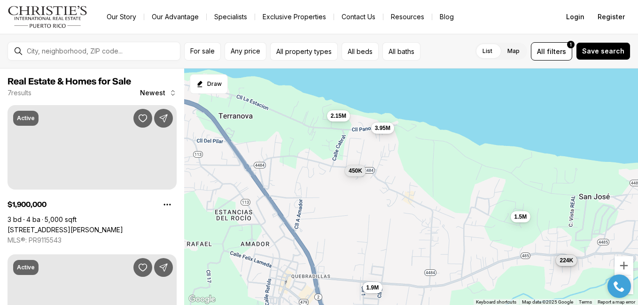
click at [389, 130] on span "3.95M" at bounding box center [383, 128] width 16 height 8
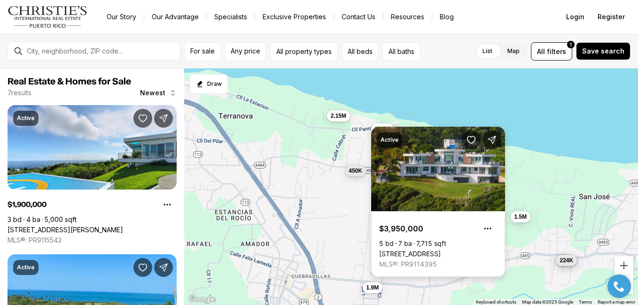
click at [388, 130] on div "Active $3,950,000 5 bd 7 ba 7,715 sqft [STREET_ADDRESS] MLS®: PR9114395" at bounding box center [438, 202] width 134 height 150
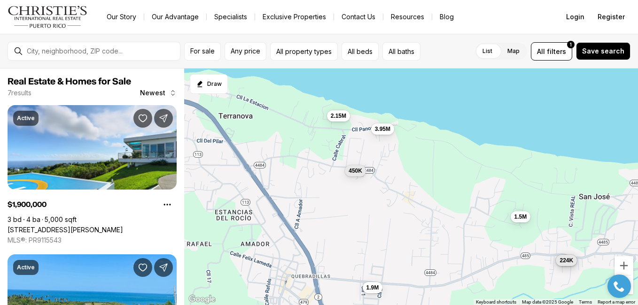
click at [344, 121] on div "2.15M" at bounding box center [338, 115] width 23 height 11
click at [337, 111] on span "2.15M" at bounding box center [339, 115] width 16 height 8
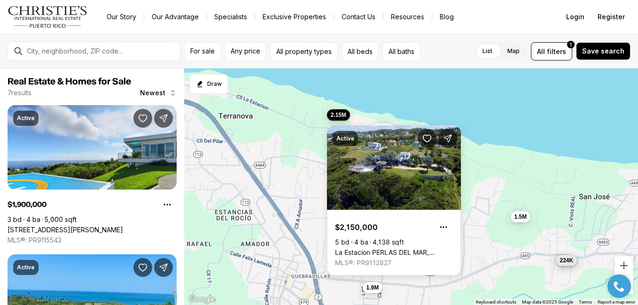
click at [337, 111] on span "2.15M" at bounding box center [339, 115] width 16 height 8
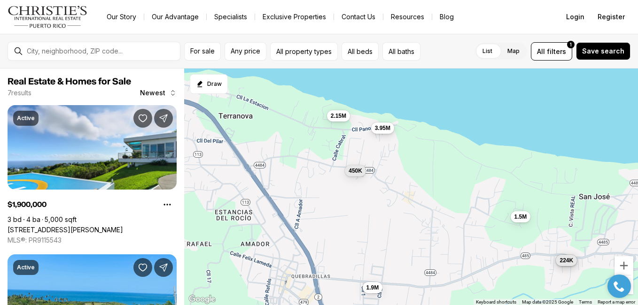
click at [387, 128] on span "3.95M" at bounding box center [383, 128] width 16 height 8
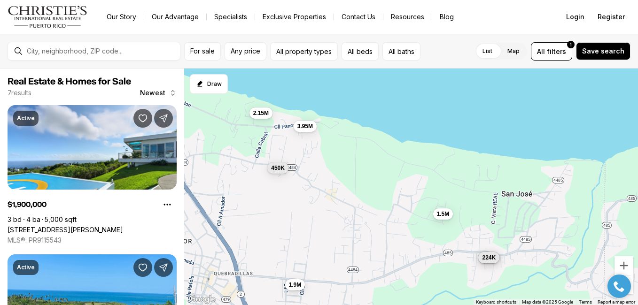
drag, startPoint x: 521, startPoint y: 121, endPoint x: 439, endPoint y: 115, distance: 82.0
click at [445, 117] on div "1.9M 450K 3.95M 1.5M 2.15M 289K 224K" at bounding box center [411, 187] width 454 height 237
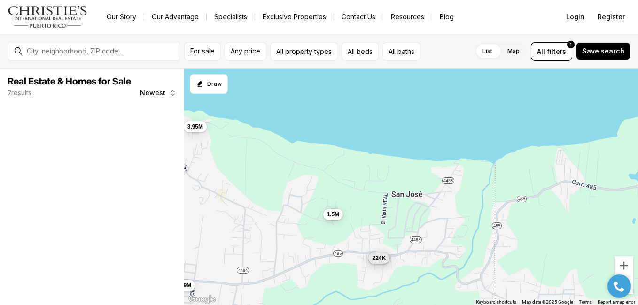
drag, startPoint x: 576, startPoint y: 144, endPoint x: 453, endPoint y: 150, distance: 122.8
click at [475, 153] on div "1.9M 450K 3.95M 1.5M 2.15M 289K 224K" at bounding box center [411, 187] width 454 height 237
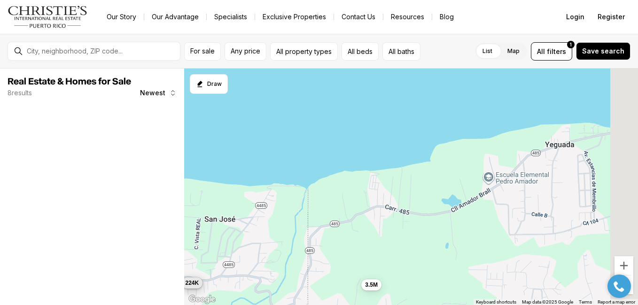
drag, startPoint x: 570, startPoint y: 139, endPoint x: 413, endPoint y: 167, distance: 159.4
click at [414, 167] on div "1.5M 289K 224K 3.5M" at bounding box center [411, 187] width 454 height 237
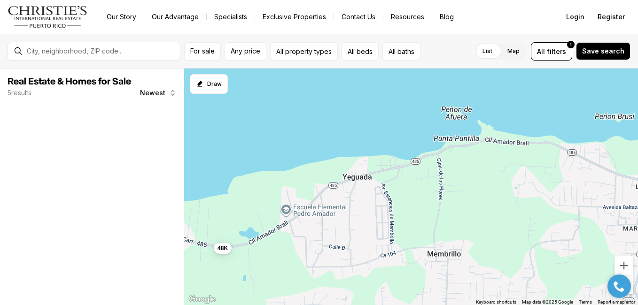
drag, startPoint x: 498, startPoint y: 161, endPoint x: 403, endPoint y: 173, distance: 95.7
click at [407, 174] on div "3.5M 48K" at bounding box center [411, 187] width 454 height 237
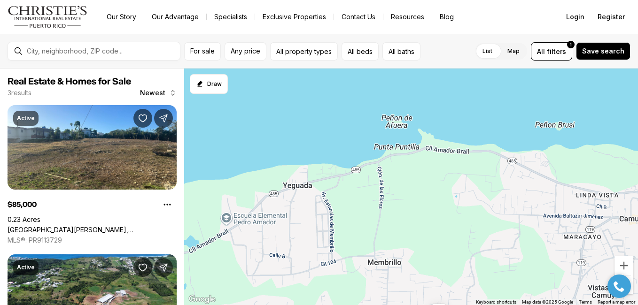
drag, startPoint x: 491, startPoint y: 164, endPoint x: 370, endPoint y: 164, distance: 121.2
click at [379, 166] on div "85K" at bounding box center [411, 187] width 454 height 237
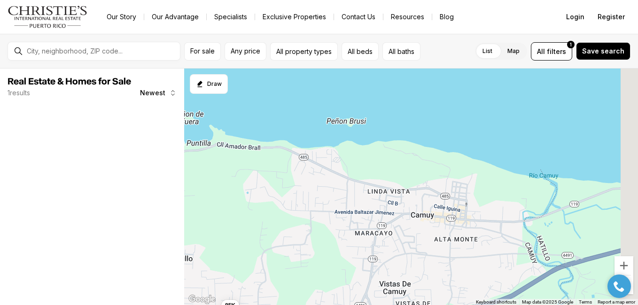
drag, startPoint x: 523, startPoint y: 164, endPoint x: 373, endPoint y: 161, distance: 149.9
click at [374, 162] on div "85K" at bounding box center [411, 187] width 454 height 237
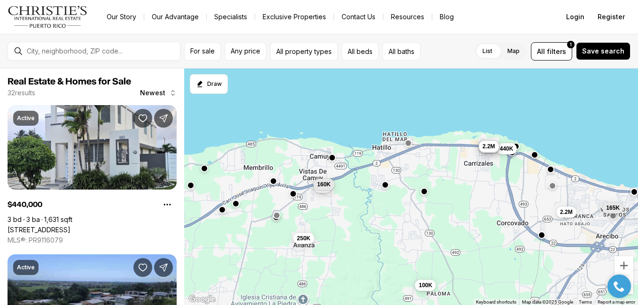
click at [489, 145] on span "2.2M" at bounding box center [489, 146] width 13 height 8
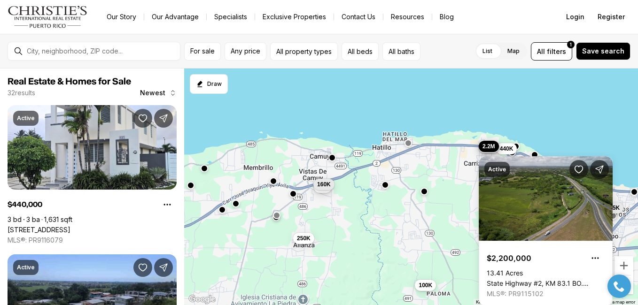
click at [488, 145] on span "2.2M" at bounding box center [489, 146] width 13 height 8
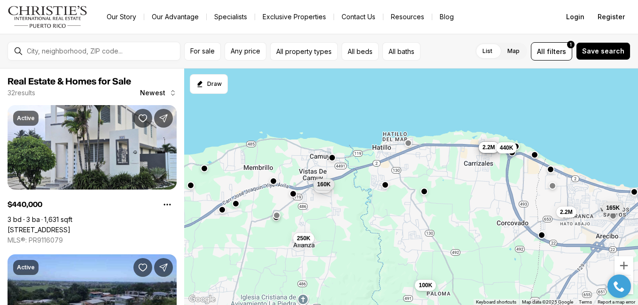
click at [515, 148] on button "440K" at bounding box center [506, 147] width 21 height 11
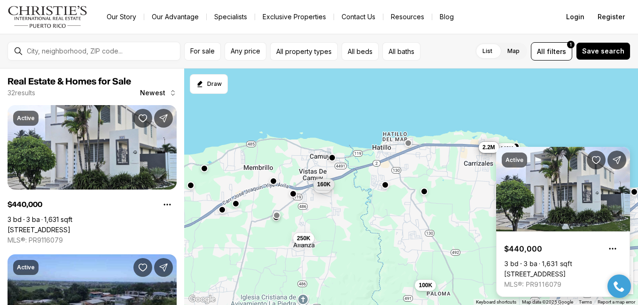
click at [514, 148] on div "Active $440,000 3 bd 3 ba 1,631 sqft [STREET_ADDRESS] MLS®: PR9116079" at bounding box center [563, 222] width 134 height 150
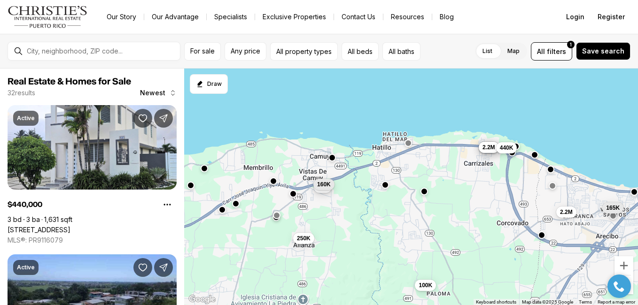
click at [514, 148] on button "440K" at bounding box center [506, 147] width 21 height 11
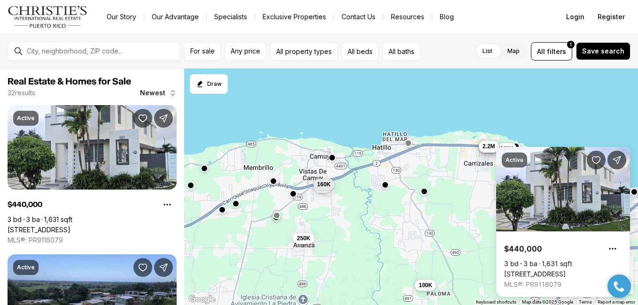
click at [490, 149] on span "2.2M" at bounding box center [489, 146] width 13 height 8
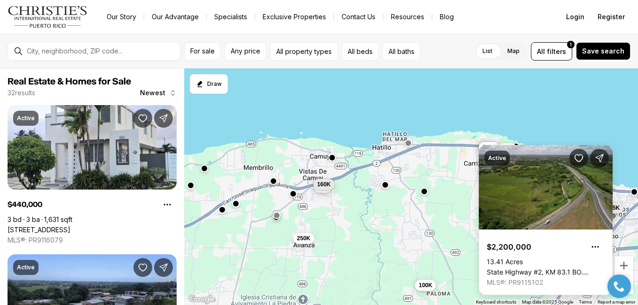
click at [489, 148] on div "Active $2,200,000 13.41 Acres State Highway #2, KM 83.1 BO. [PERSON_NAME], HATI…" at bounding box center [546, 220] width 134 height 150
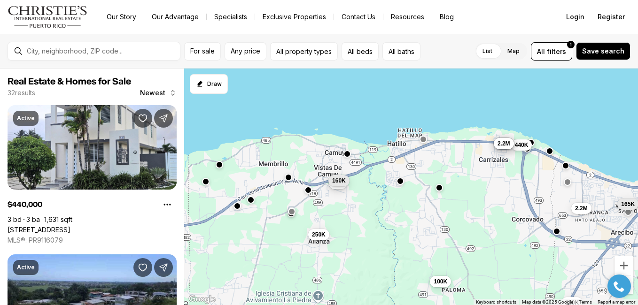
drag, startPoint x: 342, startPoint y: 185, endPoint x: 433, endPoint y: 156, distance: 95.2
click at [425, 159] on div "440K 100K 2.2M 135K 85K 160K 4.5M 7.5M 2.2M 165K 250K 150K" at bounding box center [411, 187] width 454 height 237
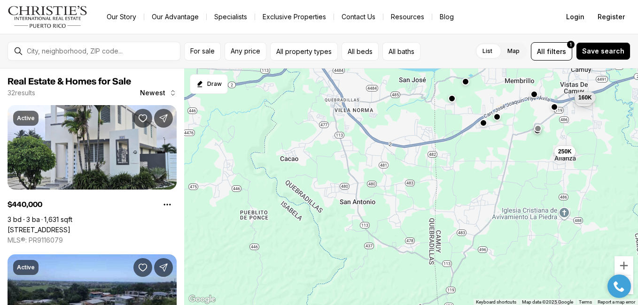
drag, startPoint x: 327, startPoint y: 171, endPoint x: 432, endPoint y: 209, distance: 111.9
click at [436, 212] on div "85K 160K 250K" at bounding box center [411, 187] width 454 height 237
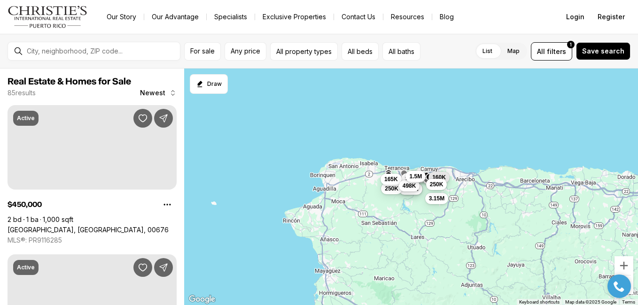
click at [337, 182] on div "1.71M 1.71M 100K 1.9M 250K 165K 498K 1.5M 3.15M 85K 160K 250K" at bounding box center [411, 187] width 454 height 237
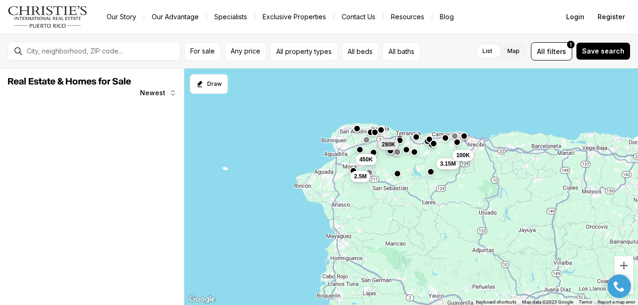
click at [353, 173] on div "3.15M 100K 450K 2.5M 280K" at bounding box center [411, 187] width 454 height 237
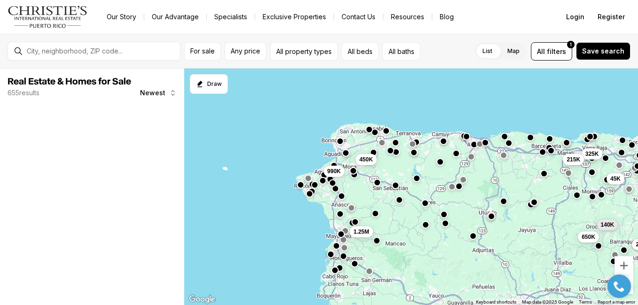
drag, startPoint x: 571, startPoint y: 188, endPoint x: 399, endPoint y: 182, distance: 172.5
click at [417, 187] on div "450K 45K 140K 650K 260K 325K 215K 1.25M 990K" at bounding box center [411, 187] width 454 height 237
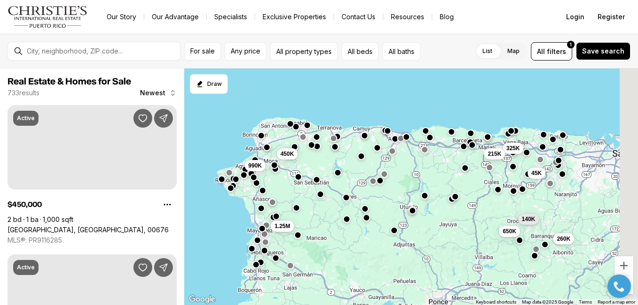
drag, startPoint x: 504, startPoint y: 180, endPoint x: 444, endPoint y: 174, distance: 60.5
click at [458, 176] on div "450K 45K 140K 650K 260K 325K 215K 1.25M 990K" at bounding box center [411, 187] width 454 height 237
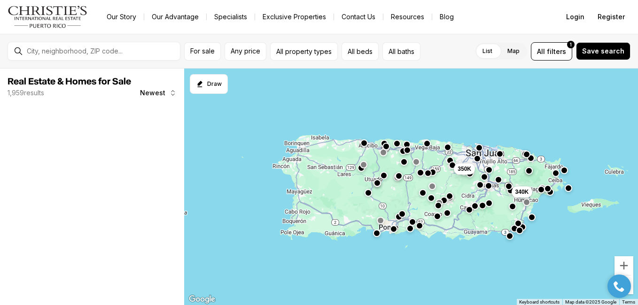
drag, startPoint x: 549, startPoint y: 182, endPoint x: 450, endPoint y: 169, distance: 99.5
click at [453, 170] on div "340K 350K" at bounding box center [411, 187] width 454 height 237
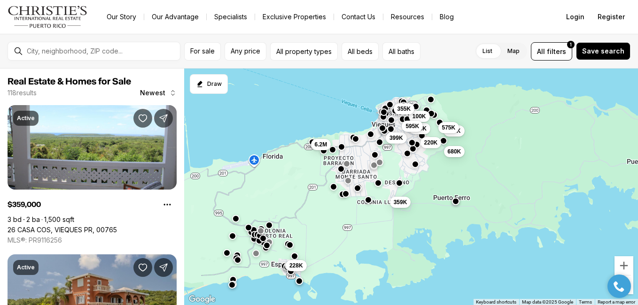
drag, startPoint x: 354, startPoint y: 166, endPoint x: 430, endPoint y: 146, distance: 78.8
click at [419, 148] on div "399K 680K 359K 399K 139K 100K 355K 575K 220K 595K 228K 6.2M" at bounding box center [411, 187] width 454 height 237
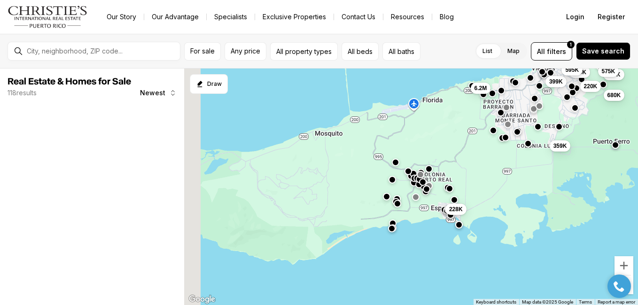
drag, startPoint x: 408, startPoint y: 164, endPoint x: 460, endPoint y: 148, distance: 54.2
click at [459, 148] on div "399K 680K 359K 399K 139K 100K 575K 220K 595K 228K 6.2M" at bounding box center [411, 187] width 454 height 237
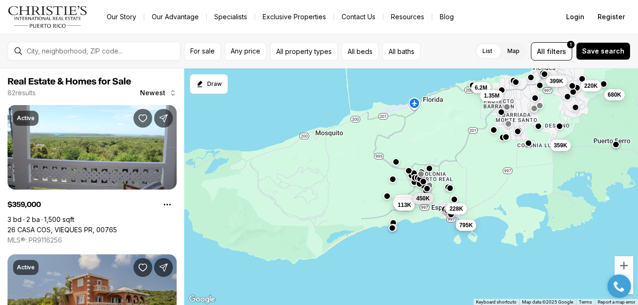
click at [457, 224] on button "795K" at bounding box center [466, 224] width 21 height 11
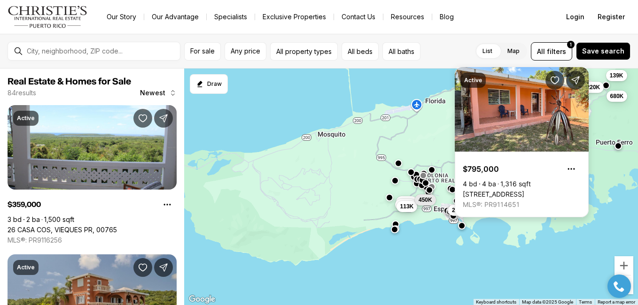
drag, startPoint x: 379, startPoint y: 175, endPoint x: 477, endPoint y: 181, distance: 98.4
click at [457, 181] on body "Go to: Homepage Our Story Our Advantage Specialists Exclusive Properties Contac…" at bounding box center [319, 152] width 638 height 305
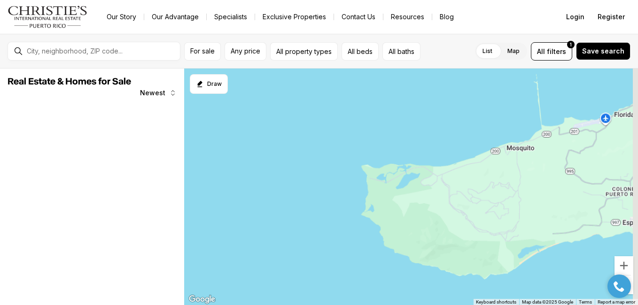
drag, startPoint x: 546, startPoint y: 178, endPoint x: 454, endPoint y: 185, distance: 91.9
click at [474, 184] on div at bounding box center [411, 187] width 454 height 237
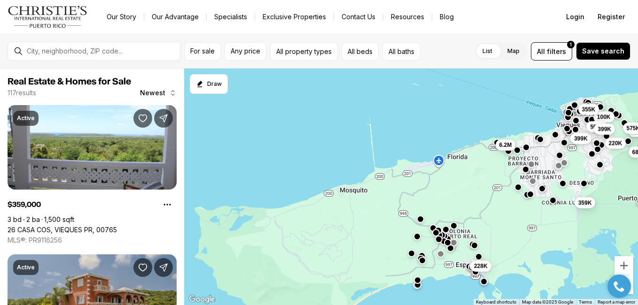
drag, startPoint x: 353, startPoint y: 97, endPoint x: 385, endPoint y: 172, distance: 81.7
click at [385, 167] on div "399K 359K 139K 100K 355K 575K 220K 595K 399K 680K 228K 6.2M" at bounding box center [411, 187] width 454 height 237
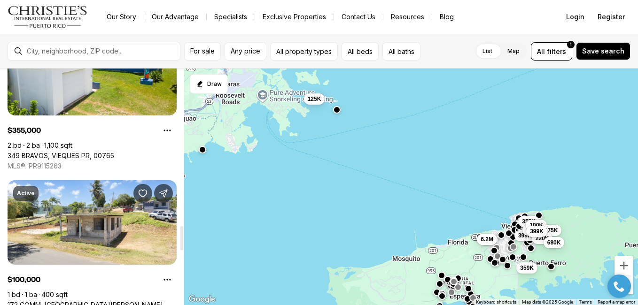
scroll to position [1598, 0]
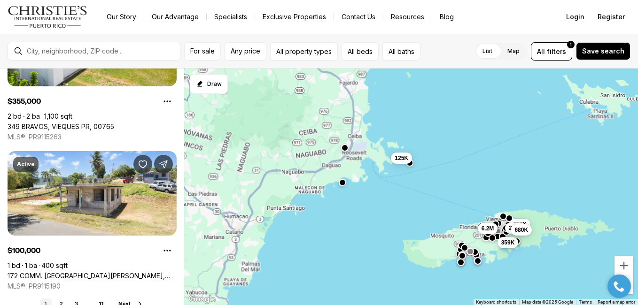
drag, startPoint x: 411, startPoint y: 175, endPoint x: 444, endPoint y: 216, distance: 52.7
click at [444, 216] on div "6.2M 359K 575K 220K 680K 125K" at bounding box center [411, 187] width 454 height 237
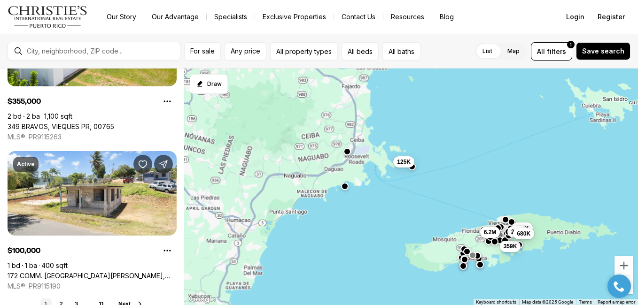
drag, startPoint x: 337, startPoint y: 218, endPoint x: 388, endPoint y: 199, distance: 54.1
click at [388, 199] on div "6.2M 359K 575K 220K 680K 125K" at bounding box center [411, 187] width 454 height 237
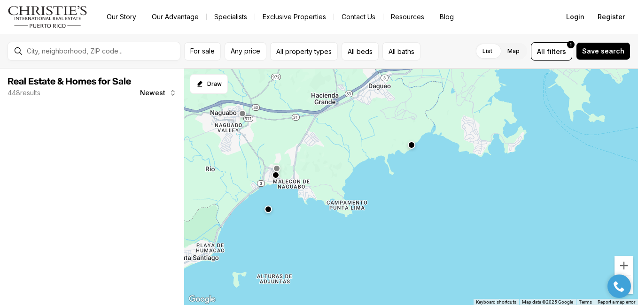
drag, startPoint x: 408, startPoint y: 148, endPoint x: 569, endPoint y: 91, distance: 170.5
click at [545, 102] on div at bounding box center [411, 187] width 454 height 237
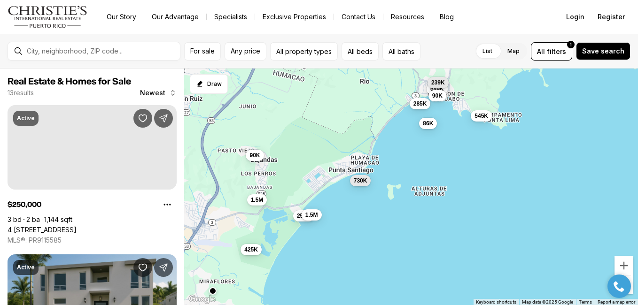
drag, startPoint x: 381, startPoint y: 217, endPoint x: 482, endPoint y: 143, distance: 125.5
click at [467, 154] on div "86K 649K 239K 730K 285K 90K 545K 250K 1.5M 1.5M 425K 90K" at bounding box center [411, 187] width 454 height 237
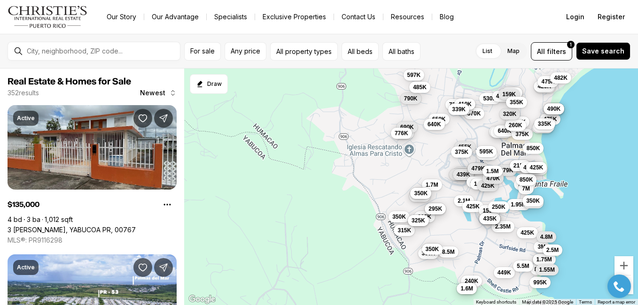
drag, startPoint x: 503, startPoint y: 183, endPoint x: 417, endPoint y: 135, distance: 98.0
click at [421, 138] on div "240K 3.2M 1.6M 535K 1.7M 325K 475K 465K 619K 2.35M 449K 640K 495K 799K 845K 1.5…" at bounding box center [411, 187] width 454 height 237
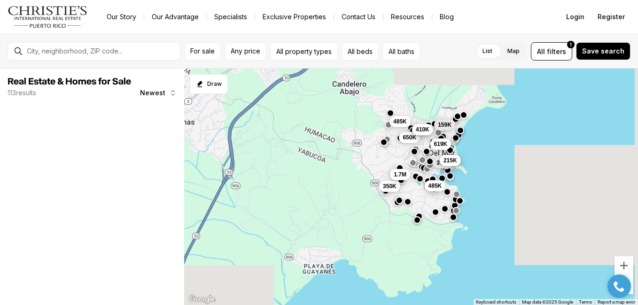
drag, startPoint x: 468, startPoint y: 187, endPoint x: 426, endPoint y: 185, distance: 41.9
click at [429, 185] on span "485K" at bounding box center [436, 186] width 14 height 8
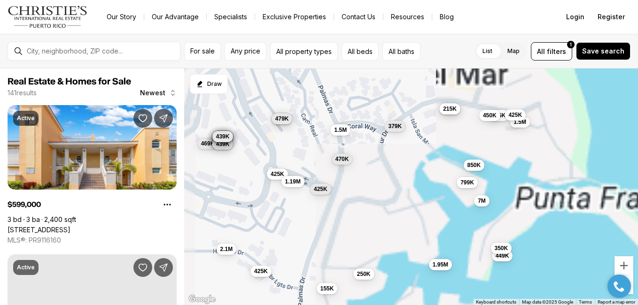
drag, startPoint x: 440, startPoint y: 181, endPoint x: 397, endPoint y: 112, distance: 80.8
click at [400, 124] on div "799K 1.5M 395K 195K 7M 379K 1.95M 215K 450K 449K 350K 850K 425K 2.1M 469K 425K …" at bounding box center [411, 187] width 454 height 237
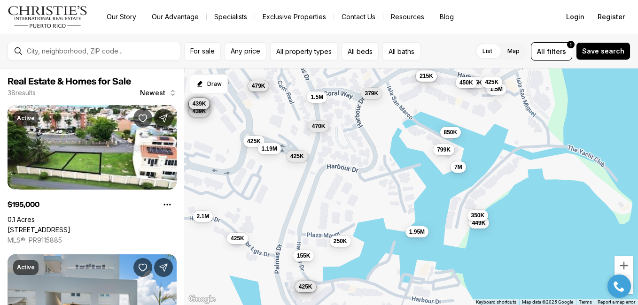
click at [458, 168] on span "7M" at bounding box center [458, 167] width 8 height 8
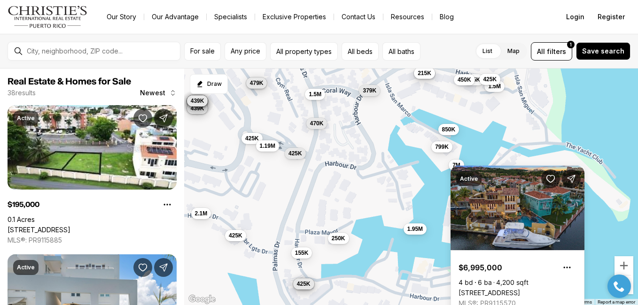
drag, startPoint x: 429, startPoint y: 174, endPoint x: 421, endPoint y: 152, distance: 23.8
click at [422, 154] on div "799K 1.5M 395K 195K 7M 379K 1.95M 215K 450K 449K 350K 850K 425K 2.1M 425K 479K …" at bounding box center [411, 187] width 454 height 237
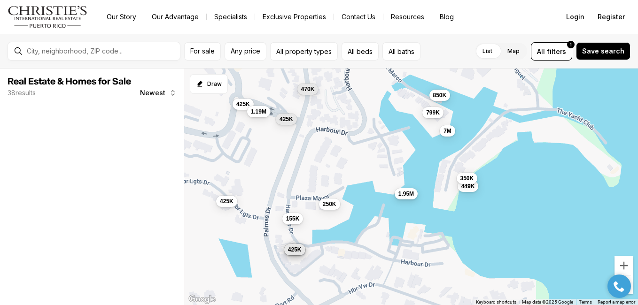
click at [403, 195] on span "1.95M" at bounding box center [406, 194] width 16 height 8
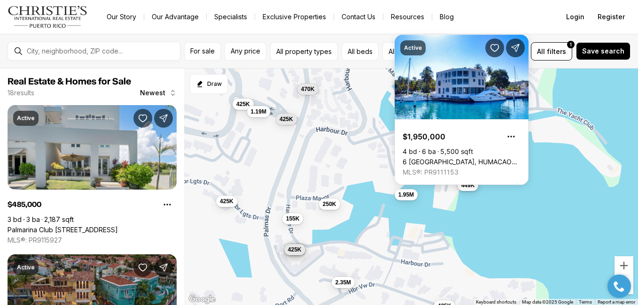
click at [468, 187] on body "Go to: Homepage Our Story Our Advantage Specialists Exclusive Properties Contac…" at bounding box center [319, 152] width 638 height 305
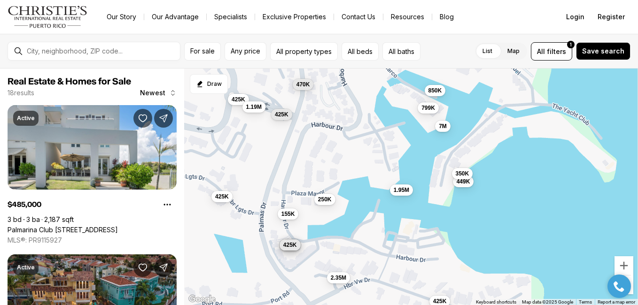
drag, startPoint x: 488, startPoint y: 234, endPoint x: 465, endPoint y: 153, distance: 84.9
click at [471, 179] on div "799K 7M 1.95M 449K 350K 850K 425K 425K 1.19M 425K 155K 470K 250K 485K 435K 425K…" at bounding box center [411, 187] width 454 height 237
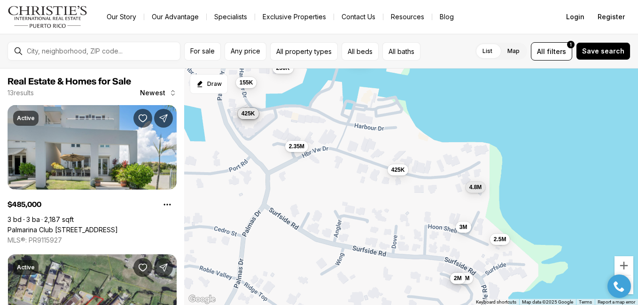
drag, startPoint x: 530, startPoint y: 208, endPoint x: 507, endPoint y: 144, distance: 67.8
click at [510, 158] on div "1.95M 155K 250K 485K 435K 425K 425K 2.35M 3M 4.8M 1.75M 2M 2.5M" at bounding box center [411, 187] width 454 height 237
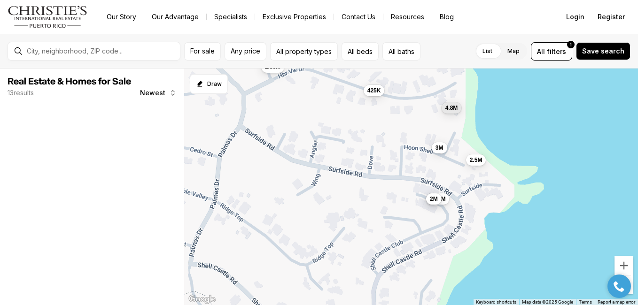
drag, startPoint x: 491, startPoint y: 151, endPoint x: 489, endPoint y: 145, distance: 6.5
click at [490, 147] on div "425K 2.35M 3M 4.8M 1.75M 2M 2.5M" at bounding box center [411, 187] width 454 height 237
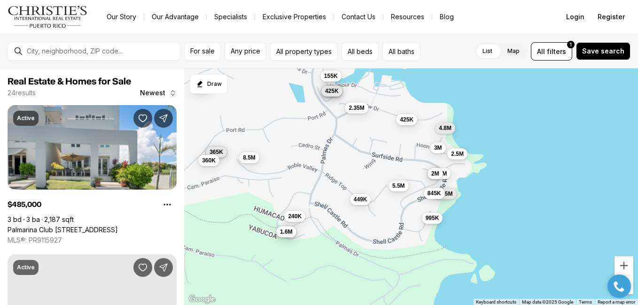
click at [432, 218] on span "995K" at bounding box center [433, 219] width 14 height 8
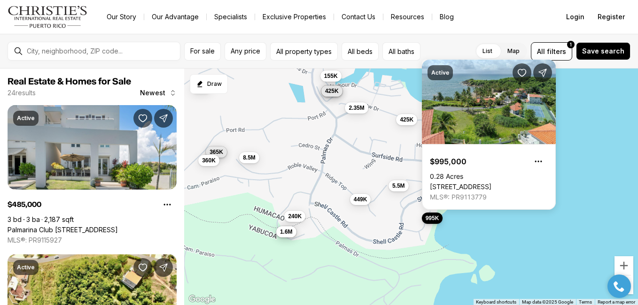
click at [432, 218] on span "995K" at bounding box center [433, 219] width 14 height 8
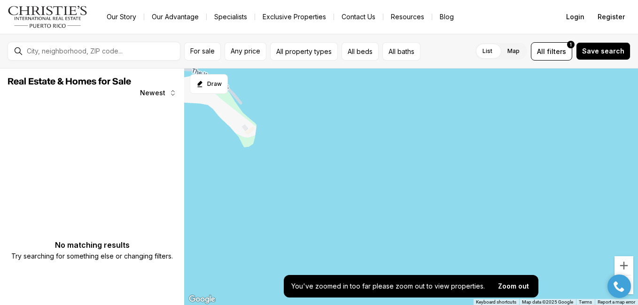
drag, startPoint x: 293, startPoint y: 317, endPoint x: 0, endPoint y: 23, distance: 415.0
click at [32, 99] on div "Real Estate & Homes for Sale Newest No matching results Try searching for somet…" at bounding box center [319, 187] width 638 height 237
